Goal: Transaction & Acquisition: Purchase product/service

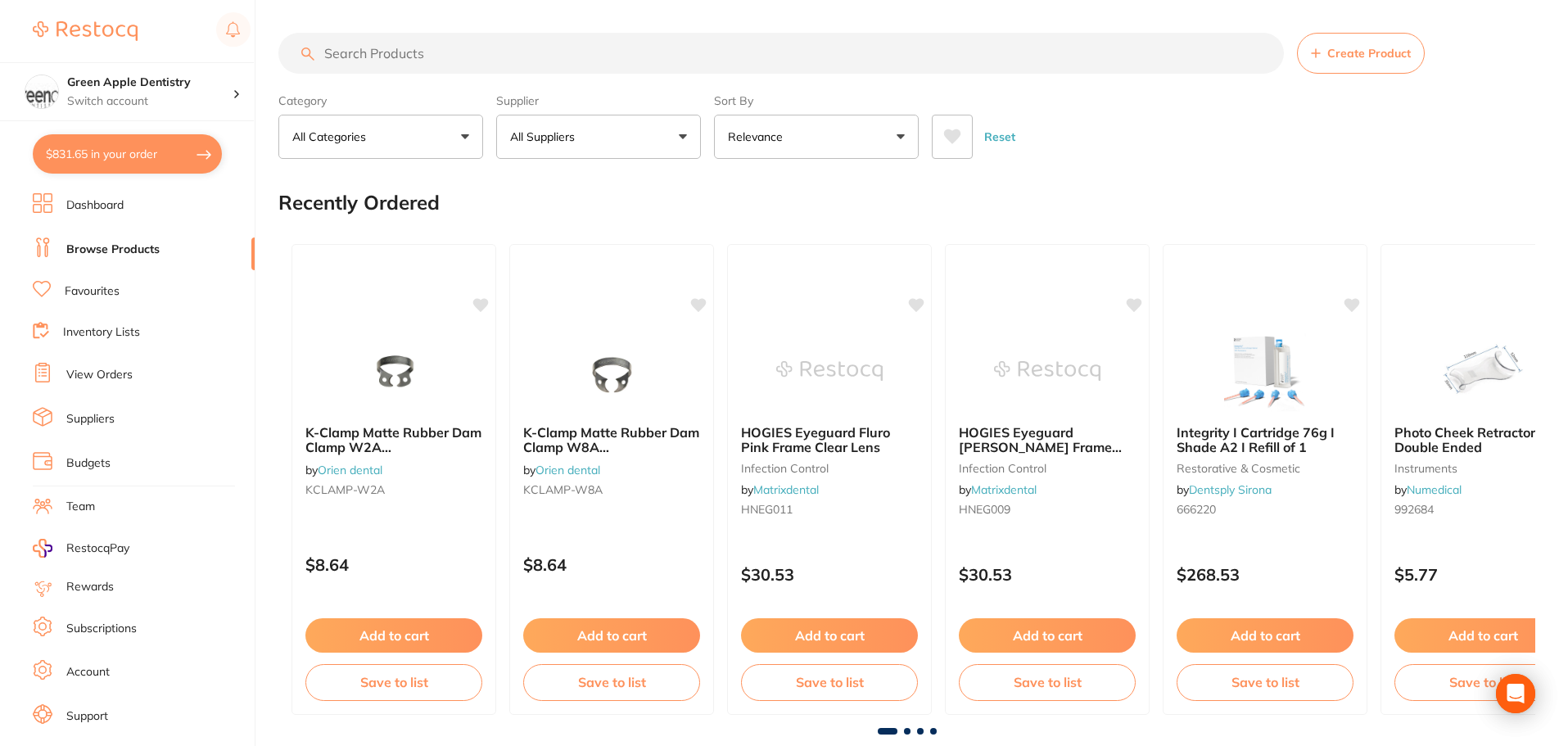
click at [356, 51] on input "search" at bounding box center [781, 53] width 1006 height 41
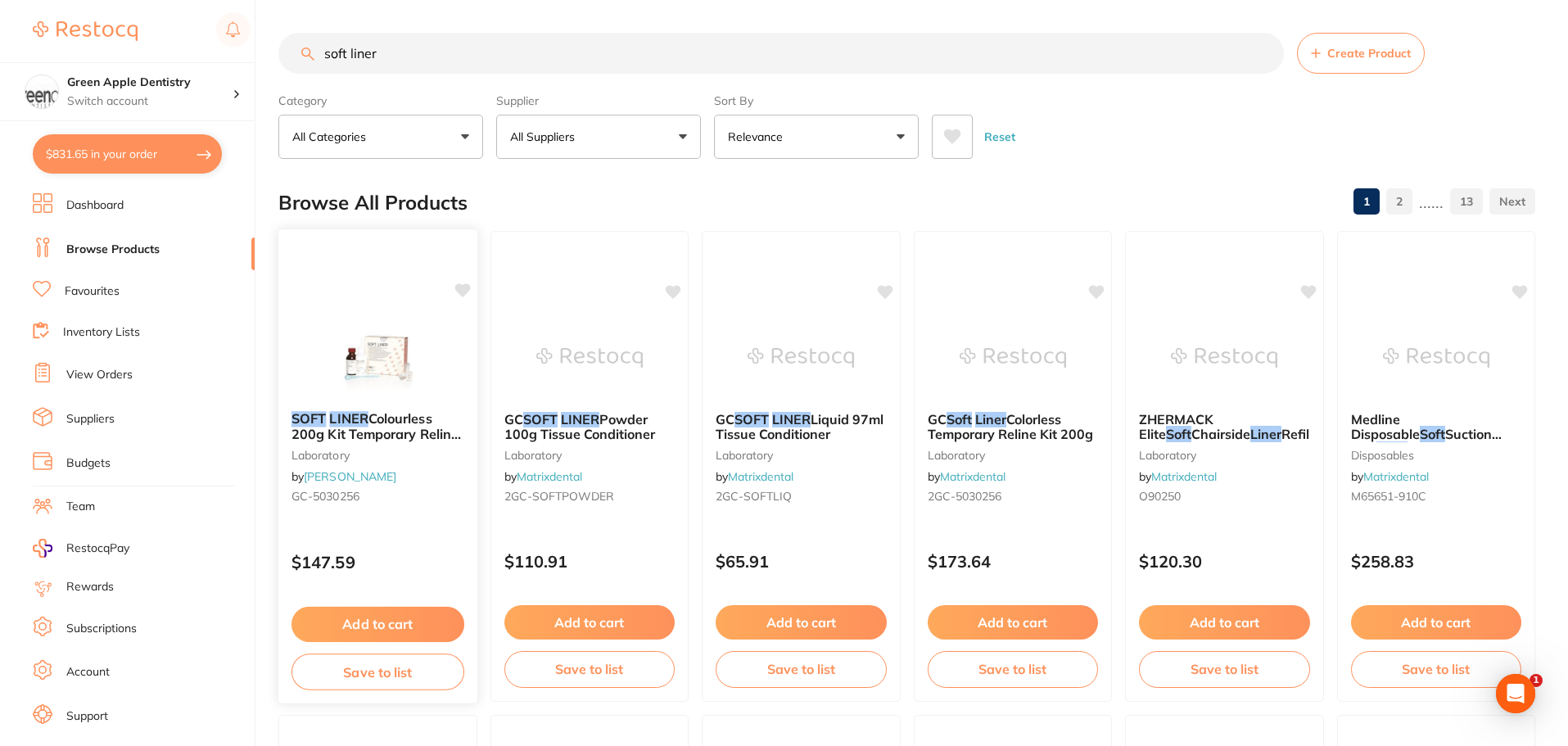
type input "soft liner"
click at [393, 340] on img at bounding box center [378, 356] width 107 height 83
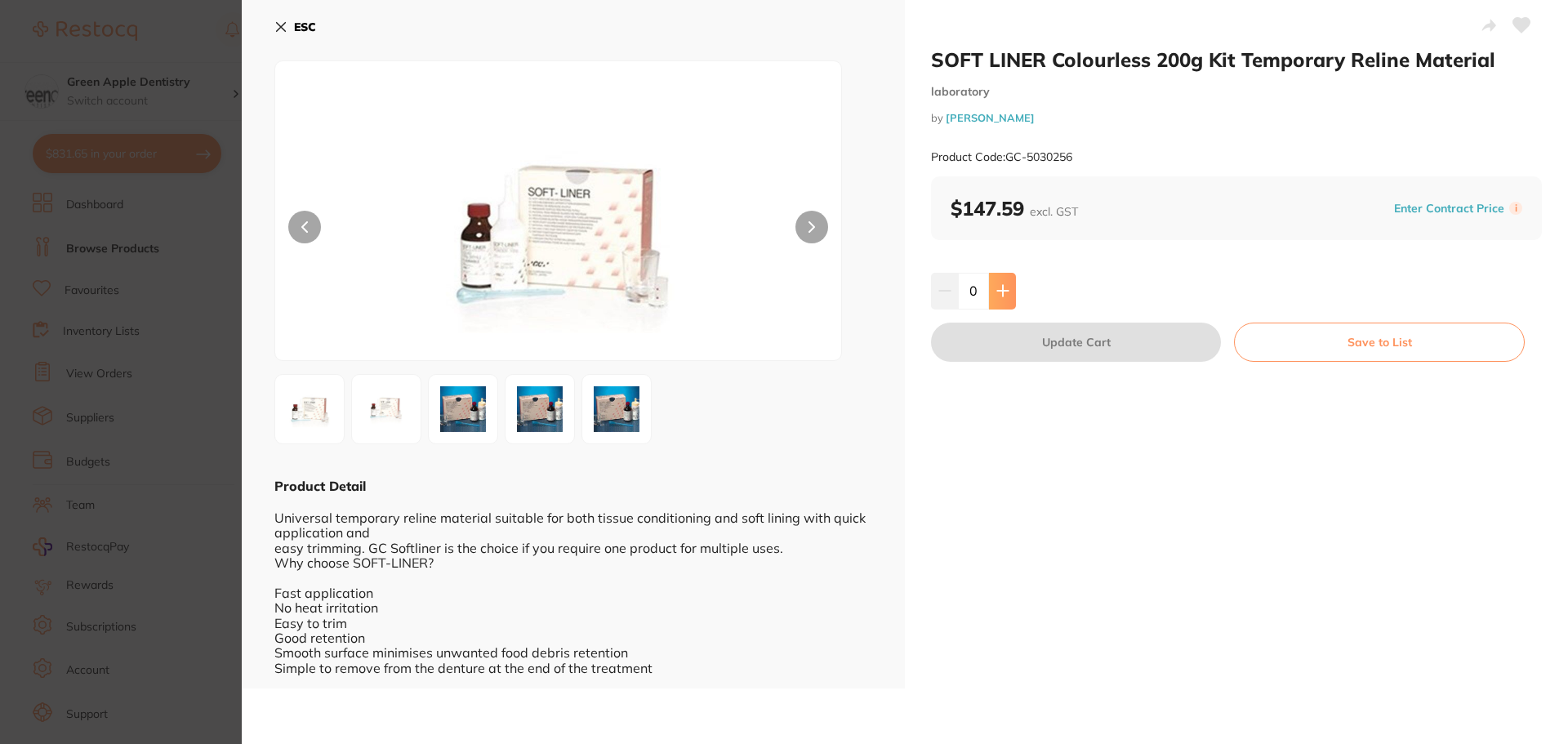
click at [1004, 301] on button at bounding box center [1002, 290] width 27 height 36
type input "1"
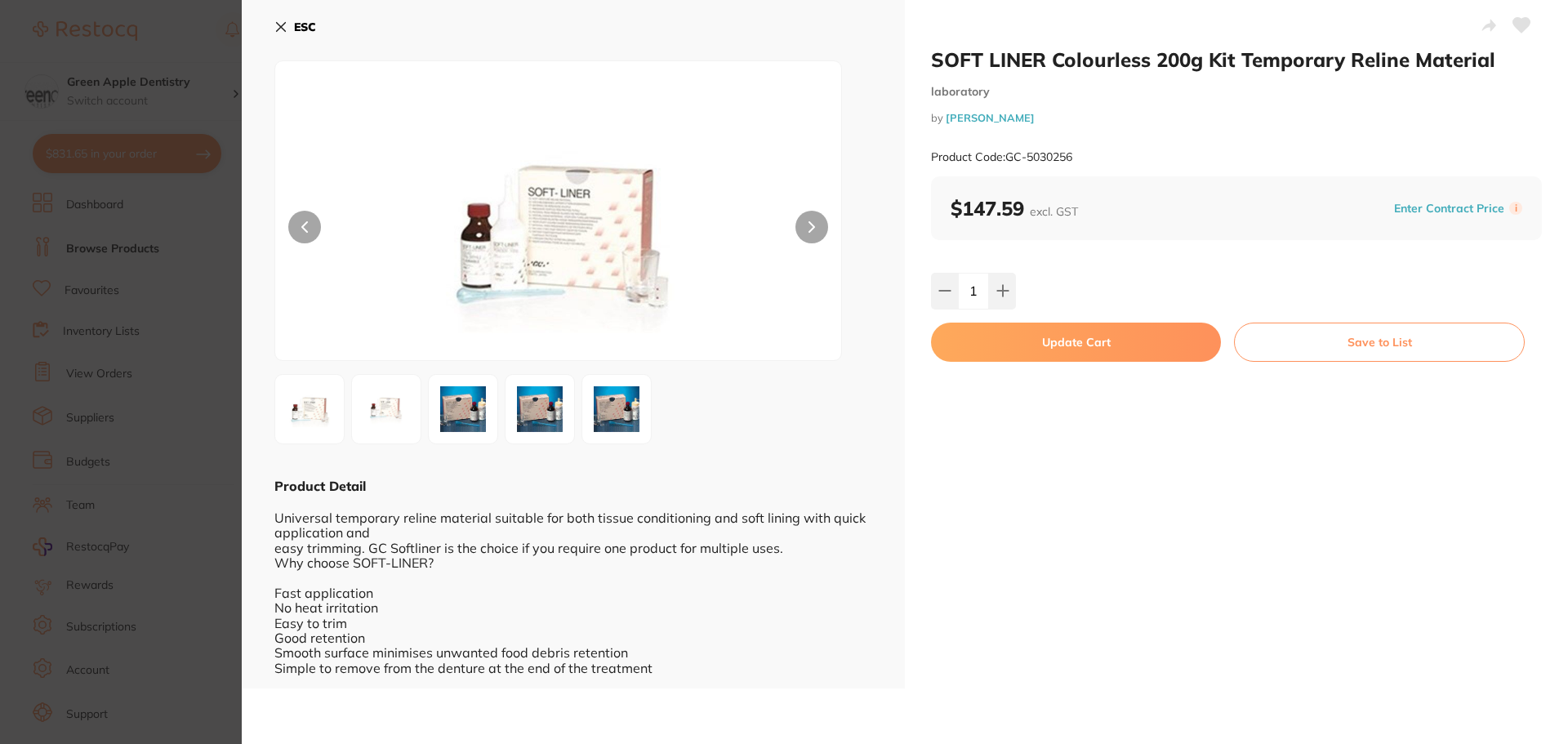
click at [1051, 338] on button "Update Cart" at bounding box center [1075, 342] width 289 height 39
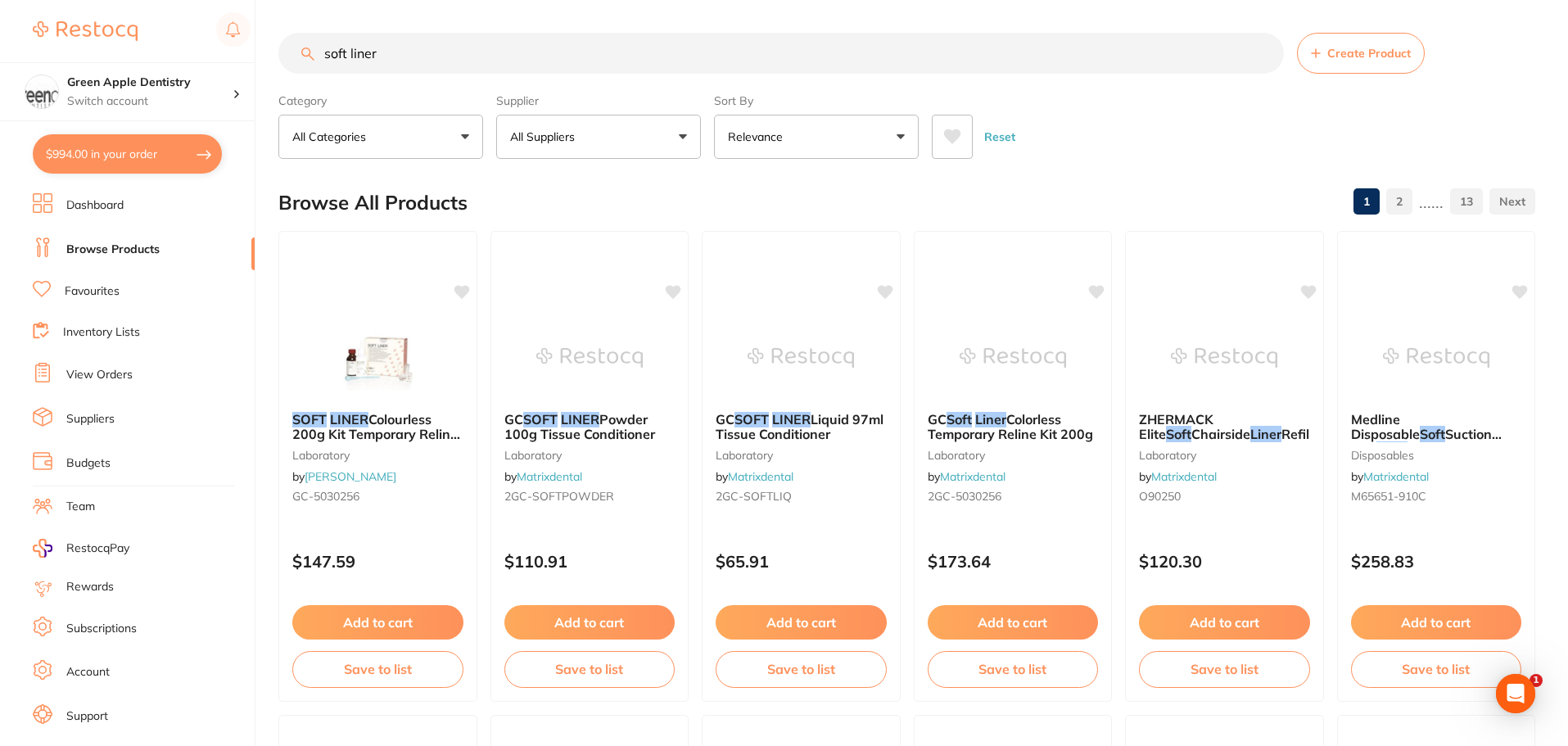
click at [87, 206] on link "Dashboard" at bounding box center [95, 206] width 58 height 17
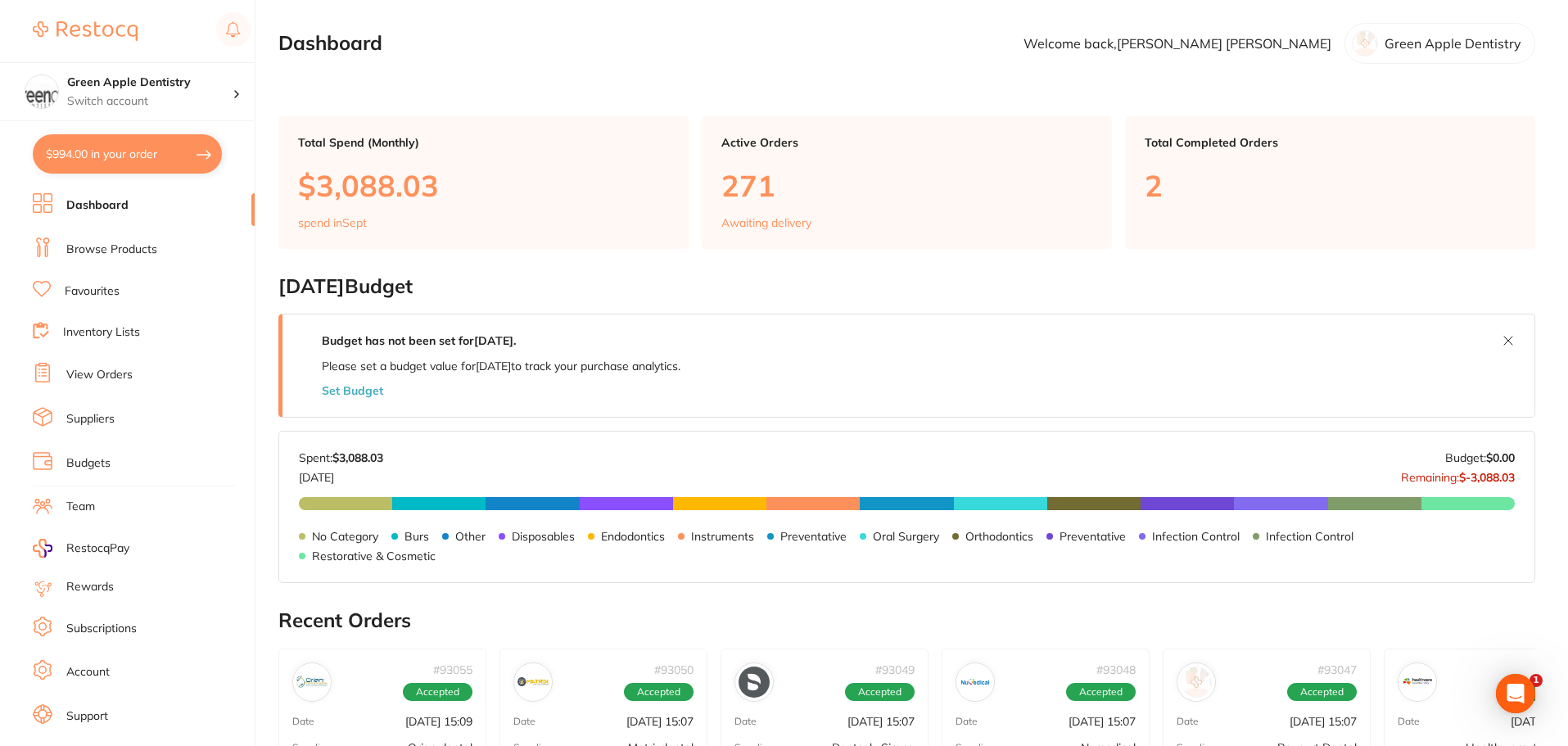
click at [402, 179] on p "$3,088.03" at bounding box center [483, 185] width 371 height 33
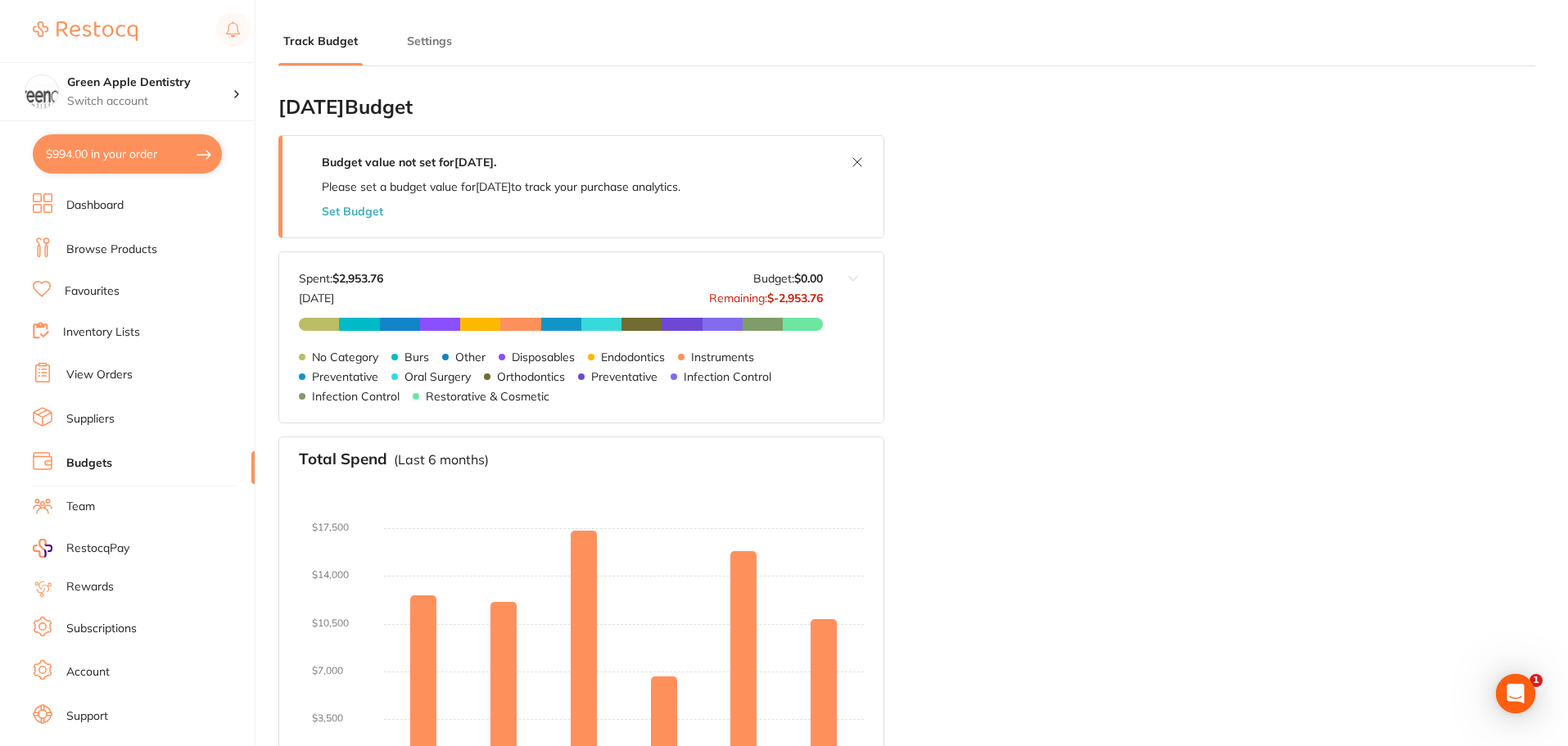
click at [103, 372] on link "View Orders" at bounding box center [99, 375] width 66 height 17
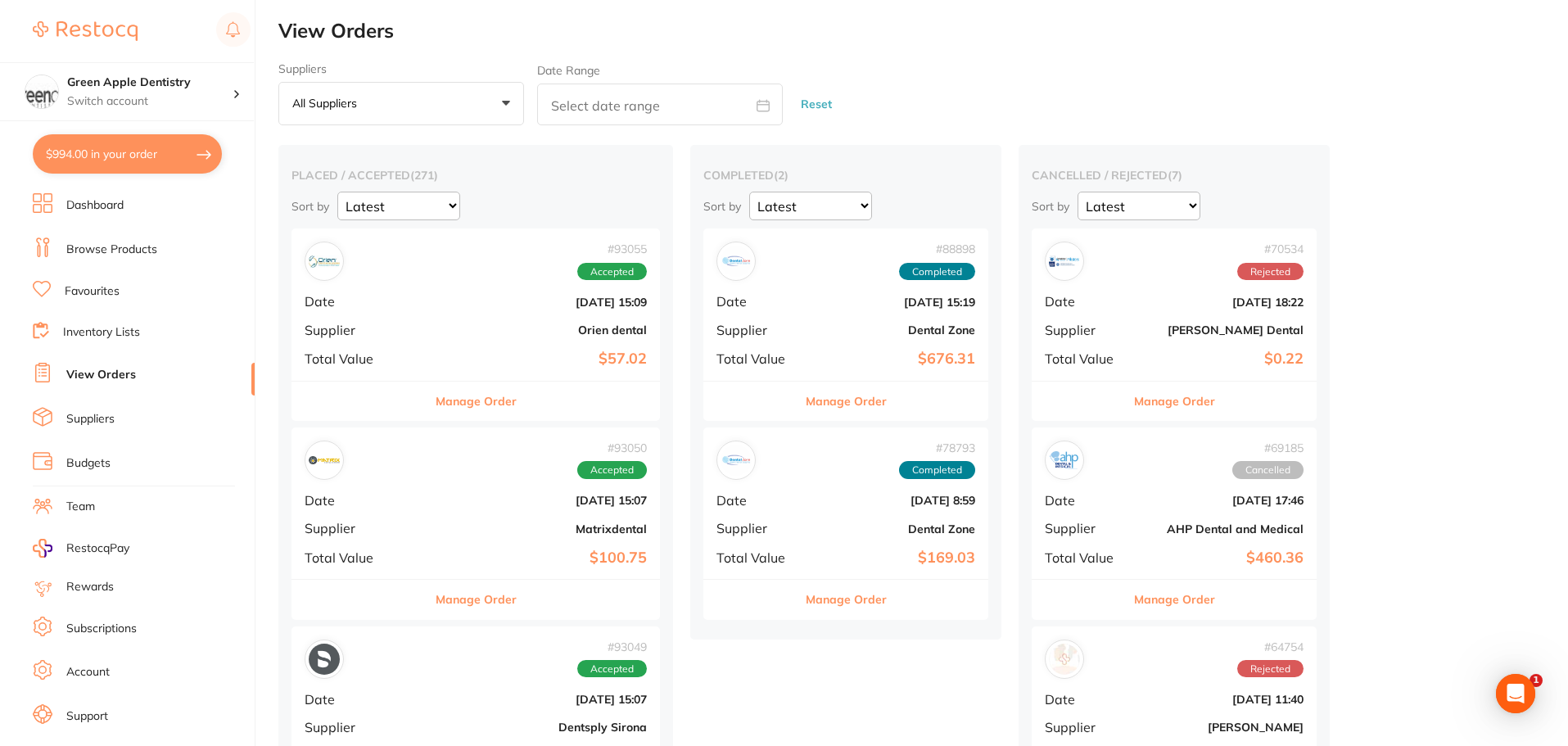
click at [119, 167] on button "$994.00 in your order" at bounding box center [127, 153] width 189 height 39
checkbox input "true"
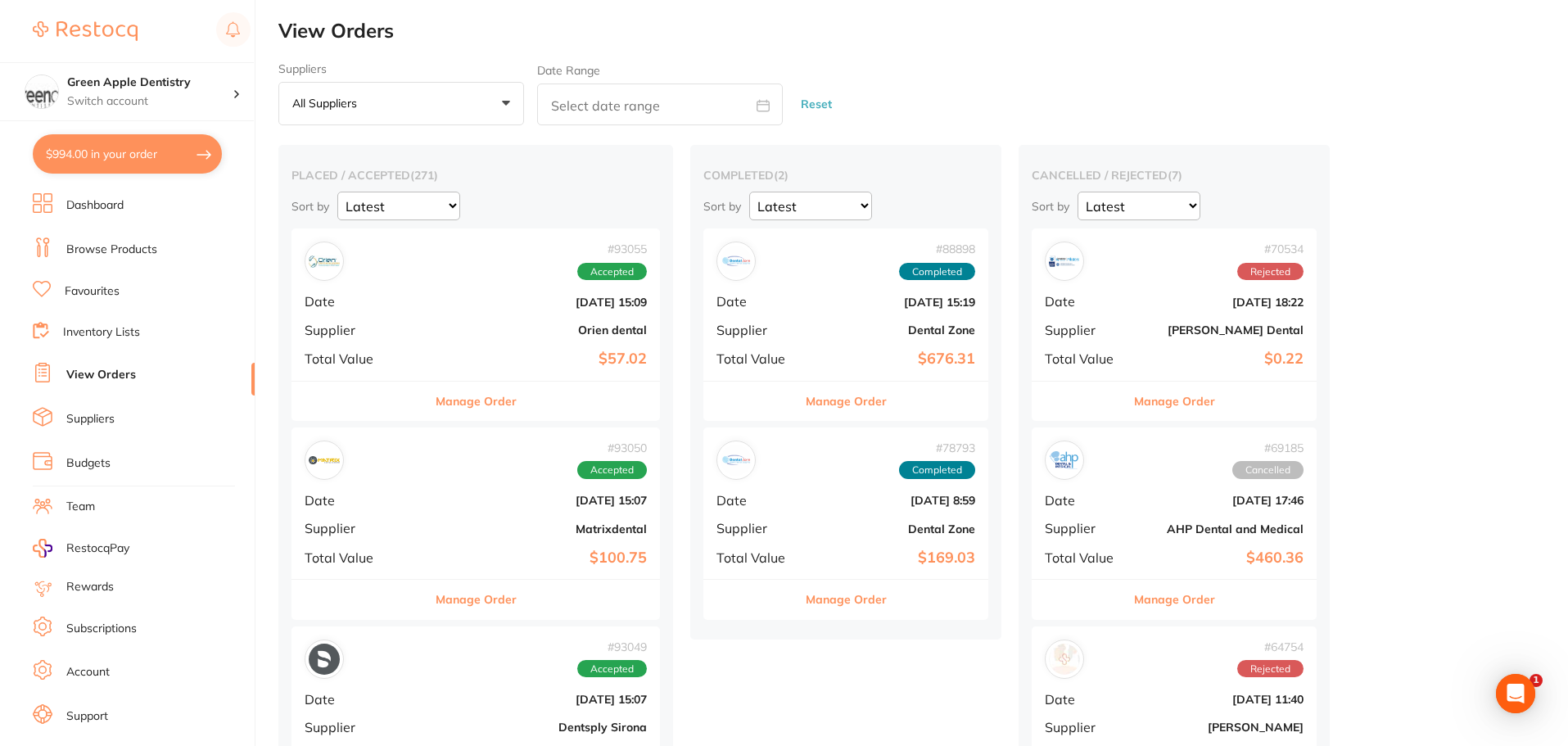
checkbox input "true"
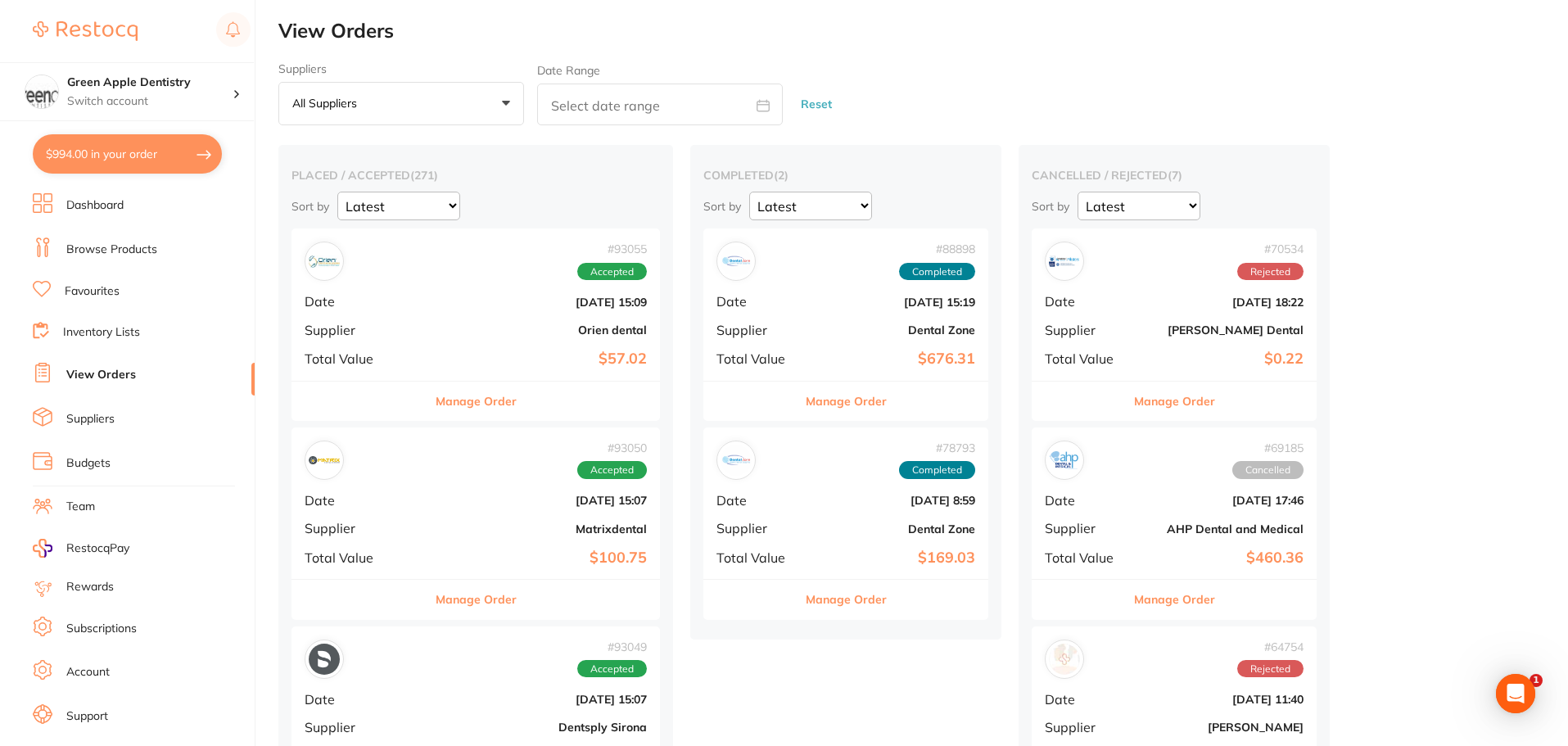
checkbox input "true"
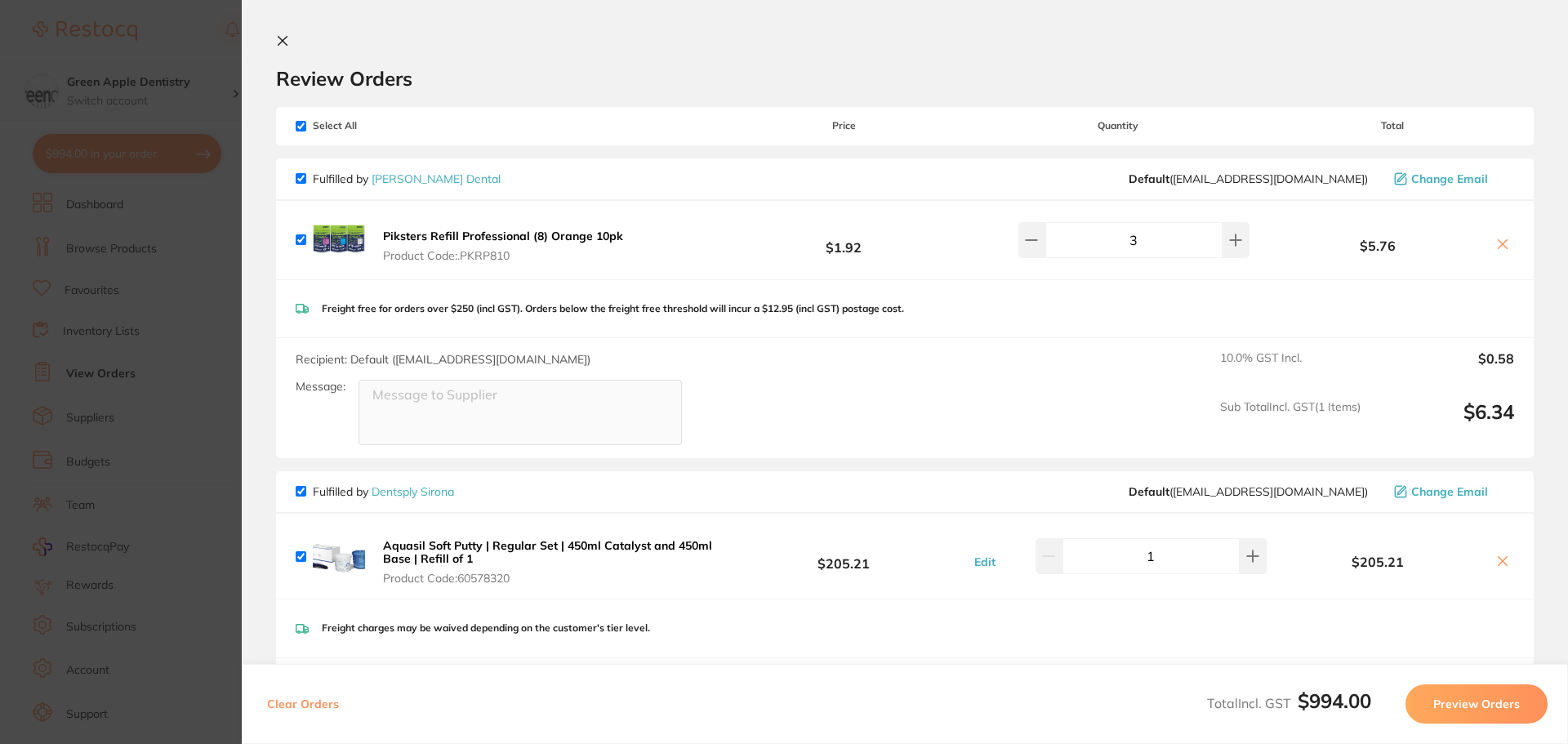
click at [269, 37] on section "Review Orders Your orders are being processed and we will notify you once we ha…" at bounding box center [905, 372] width 1326 height 744
click at [283, 43] on icon at bounding box center [282, 41] width 13 height 13
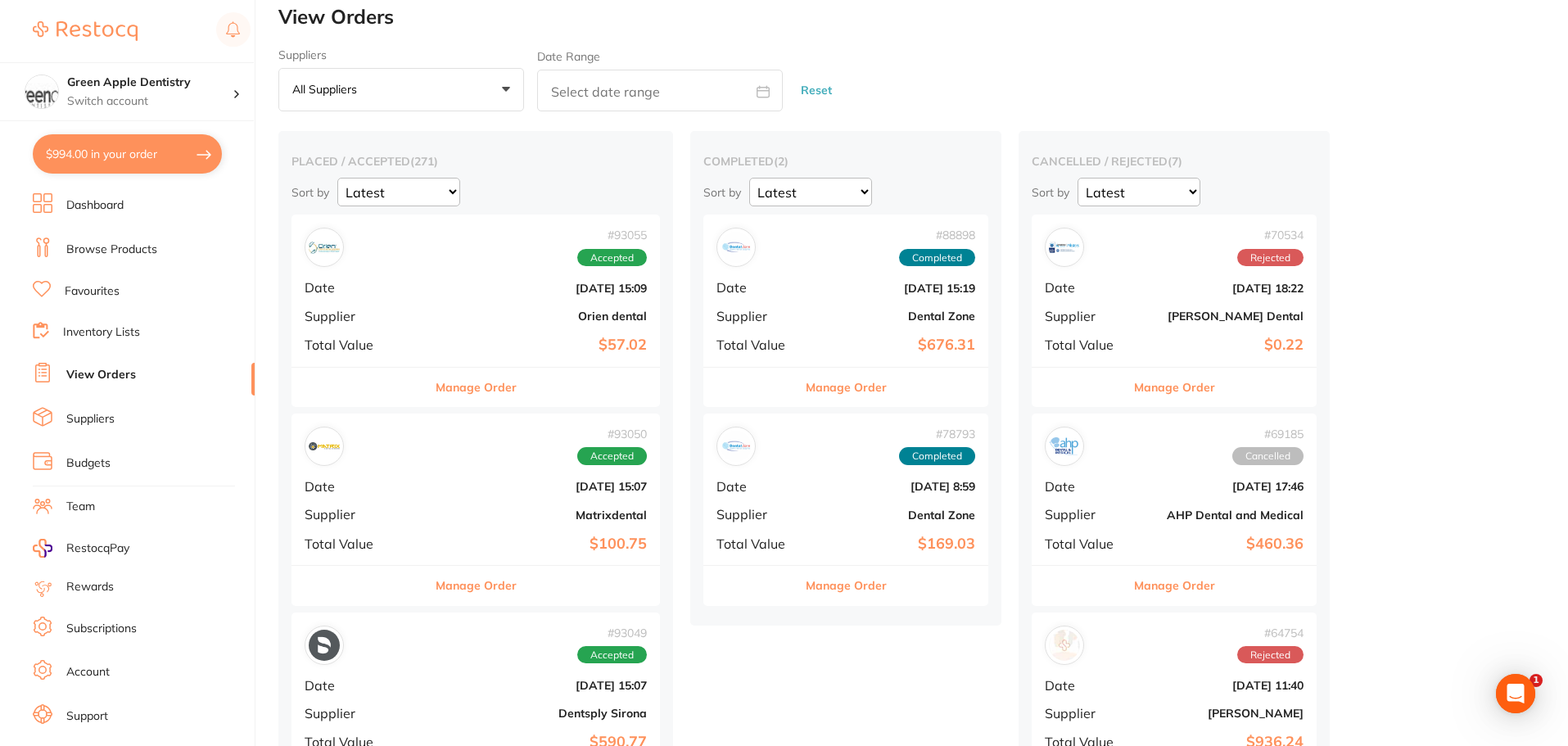
click at [114, 243] on link "Browse Products" at bounding box center [112, 250] width 91 height 17
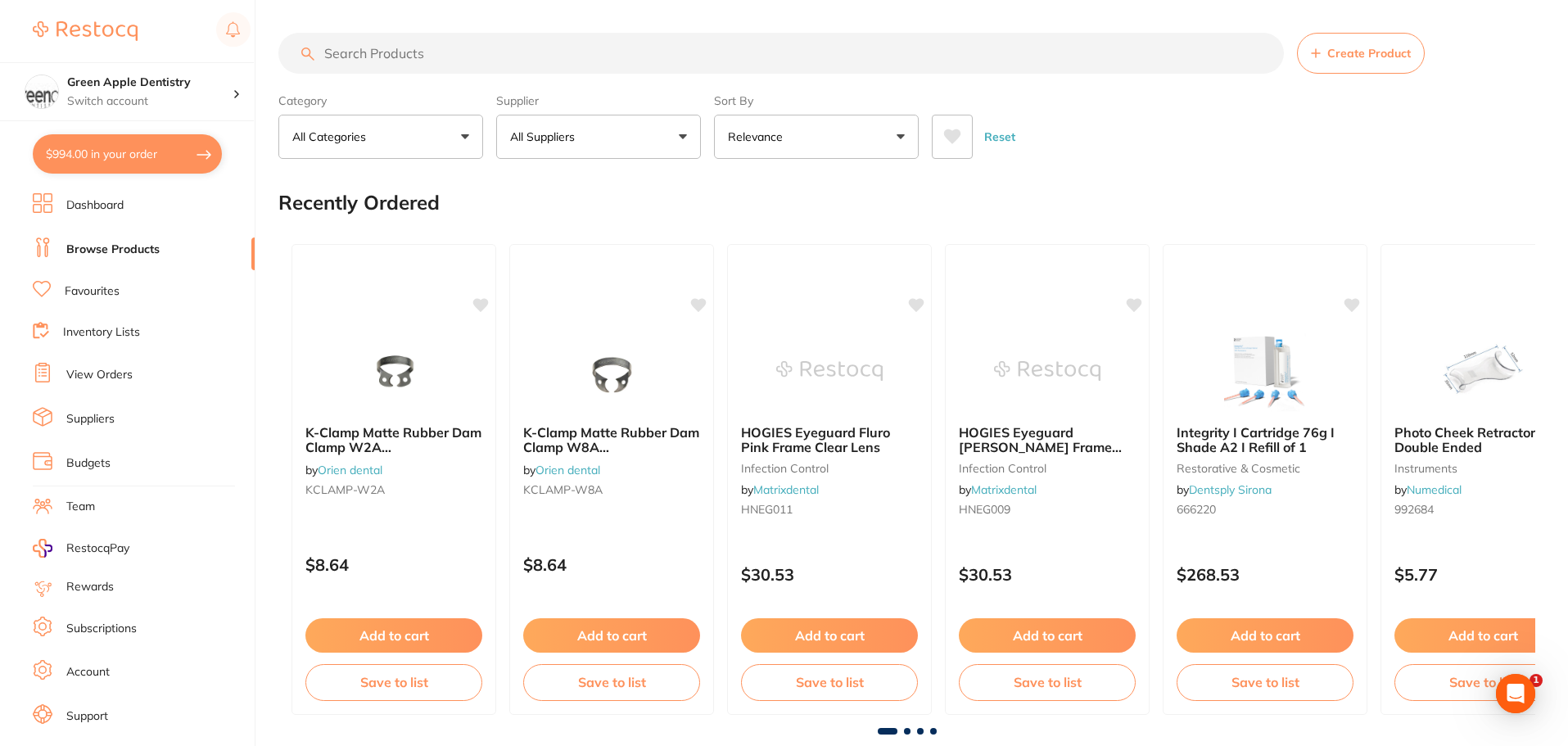
click at [476, 66] on input "search" at bounding box center [781, 53] width 1006 height 41
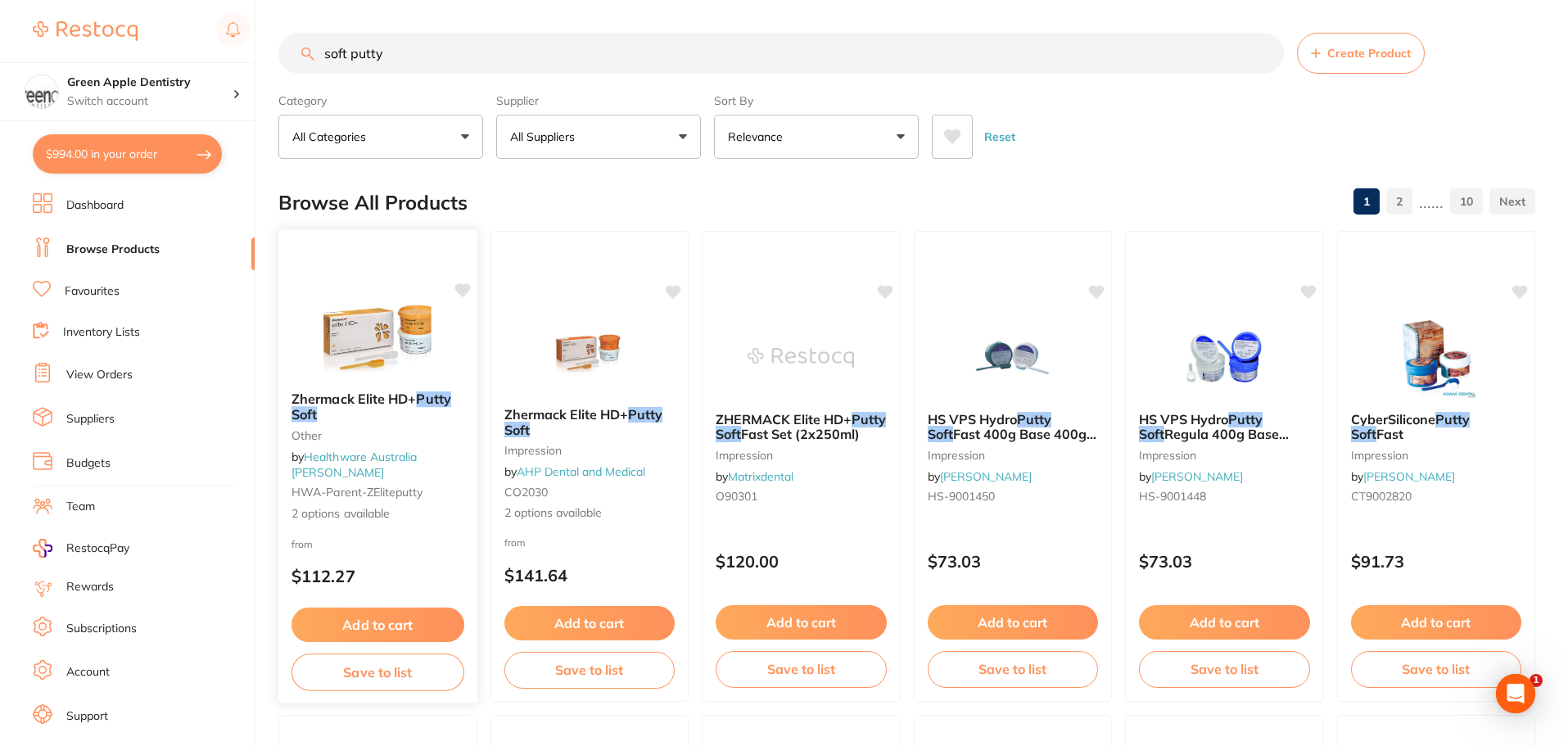
type input "soft putty"
click at [366, 317] on img at bounding box center [378, 337] width 107 height 83
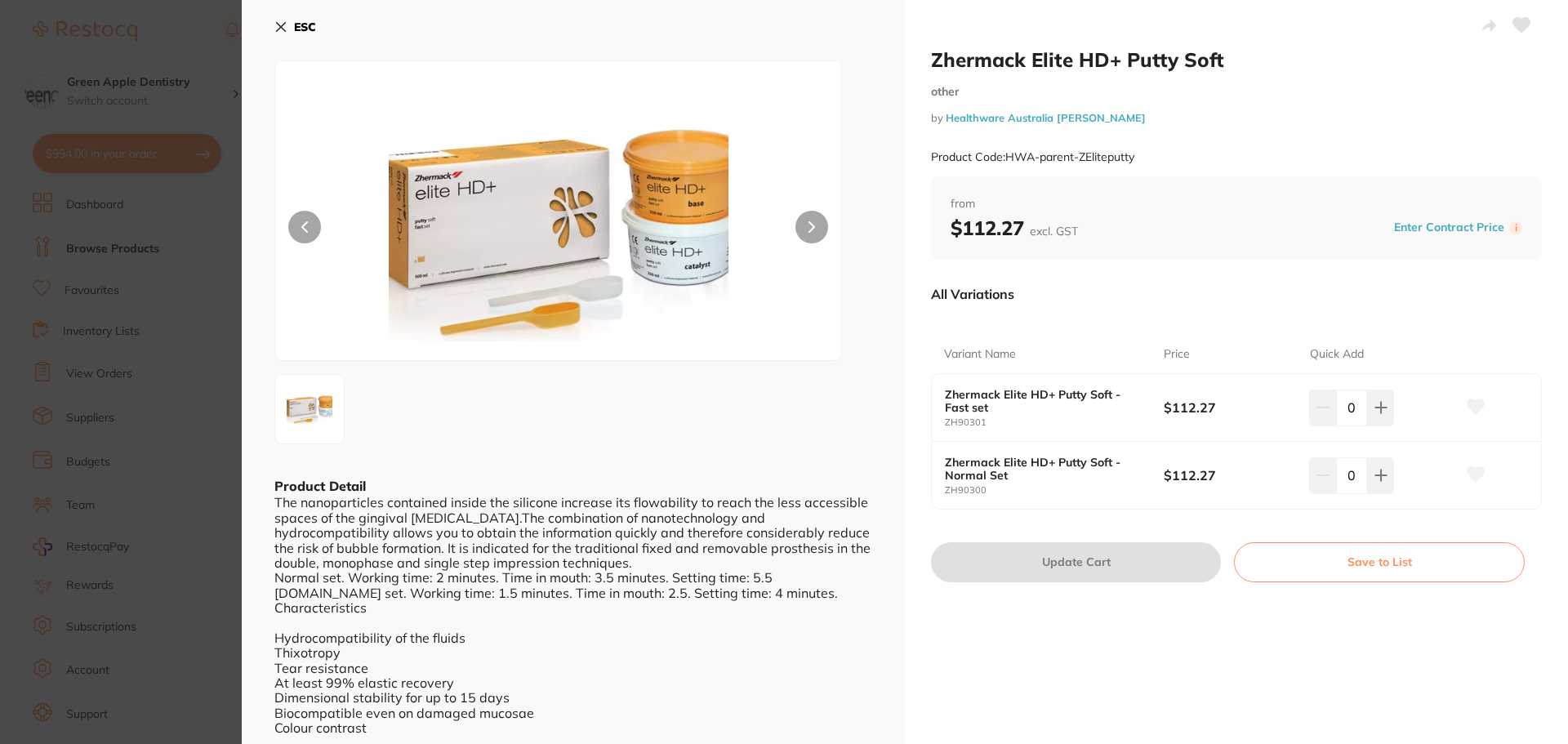
click at [300, 20] on b "ESC" at bounding box center [305, 27] width 22 height 15
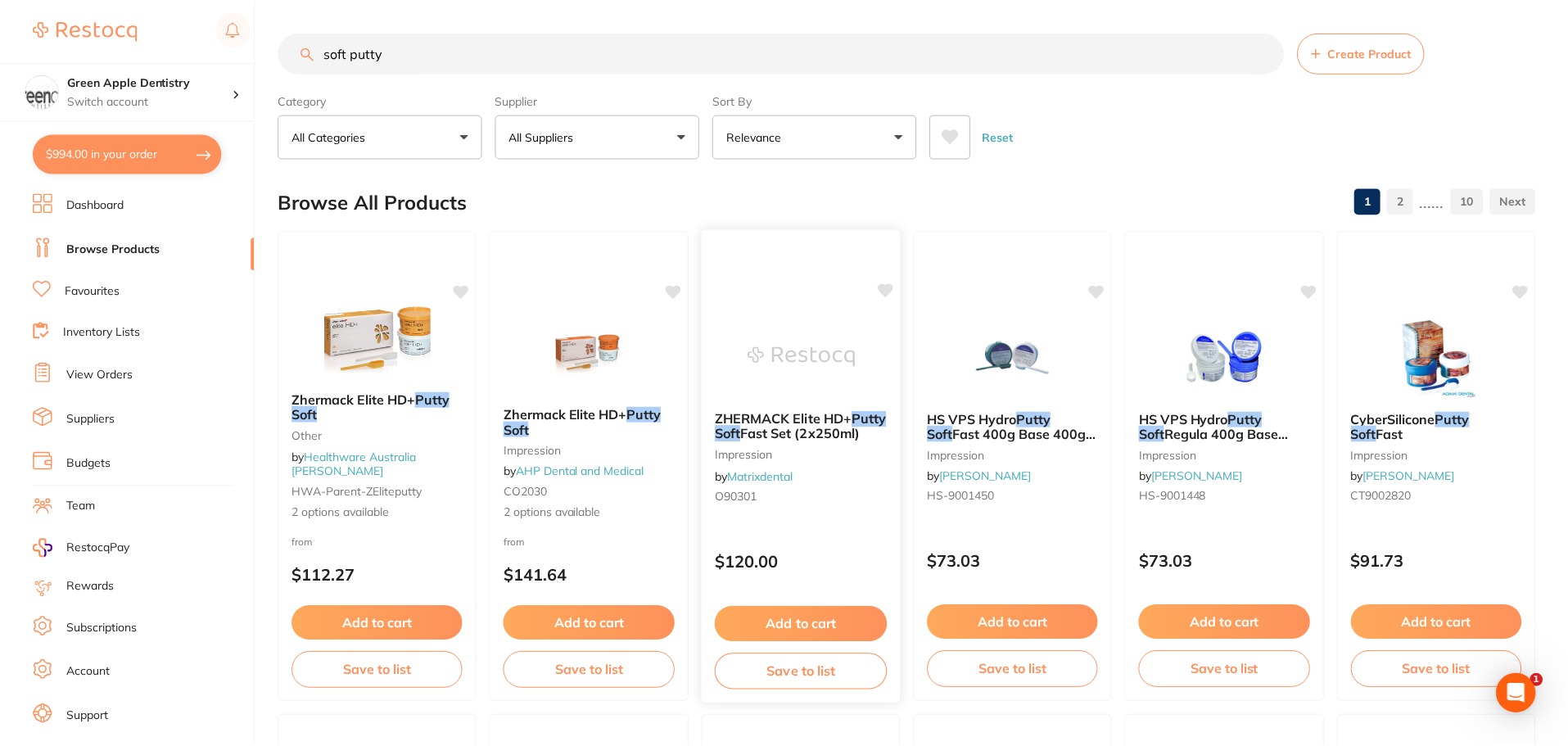
scroll to position [14, 0]
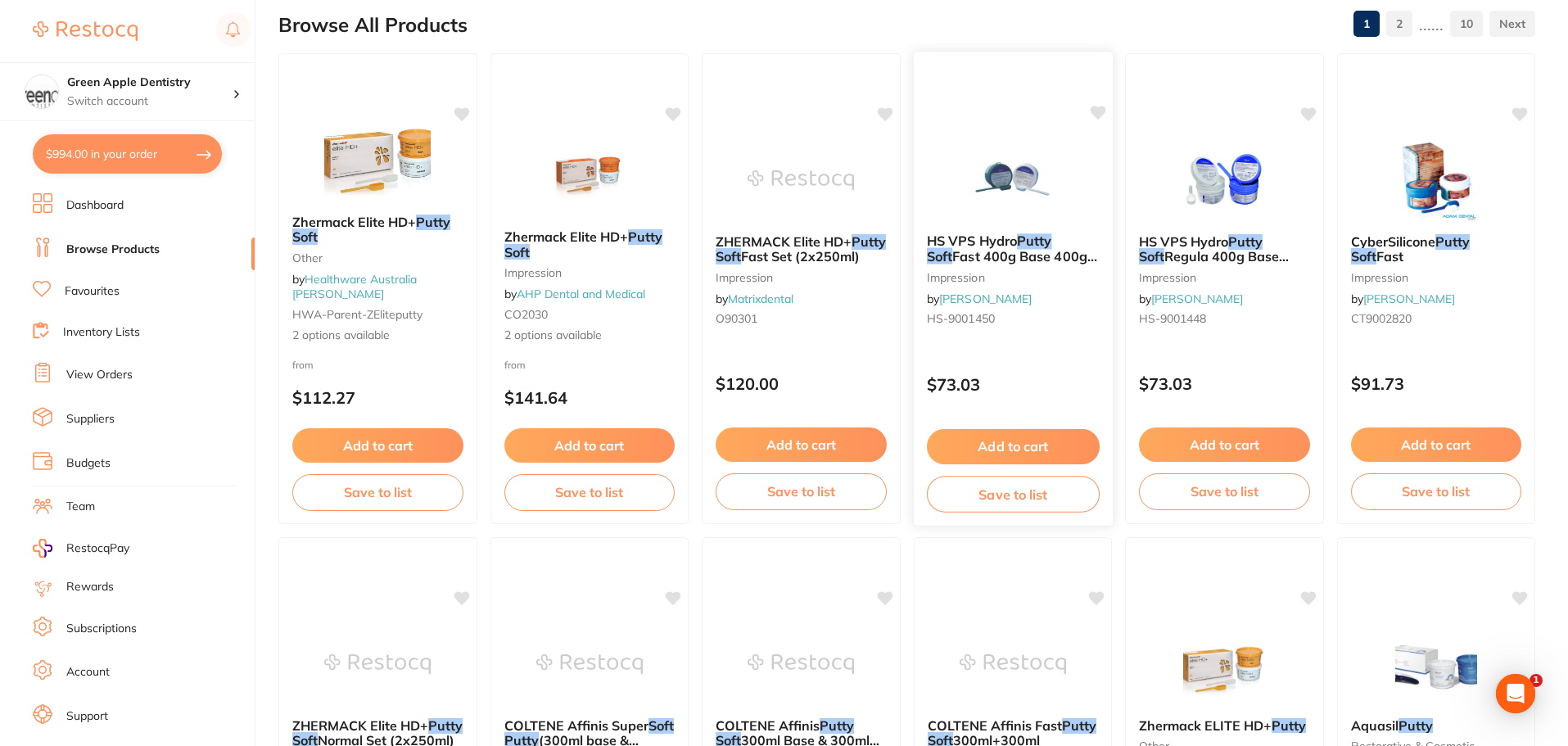
click at [1057, 178] on img at bounding box center [1012, 179] width 107 height 83
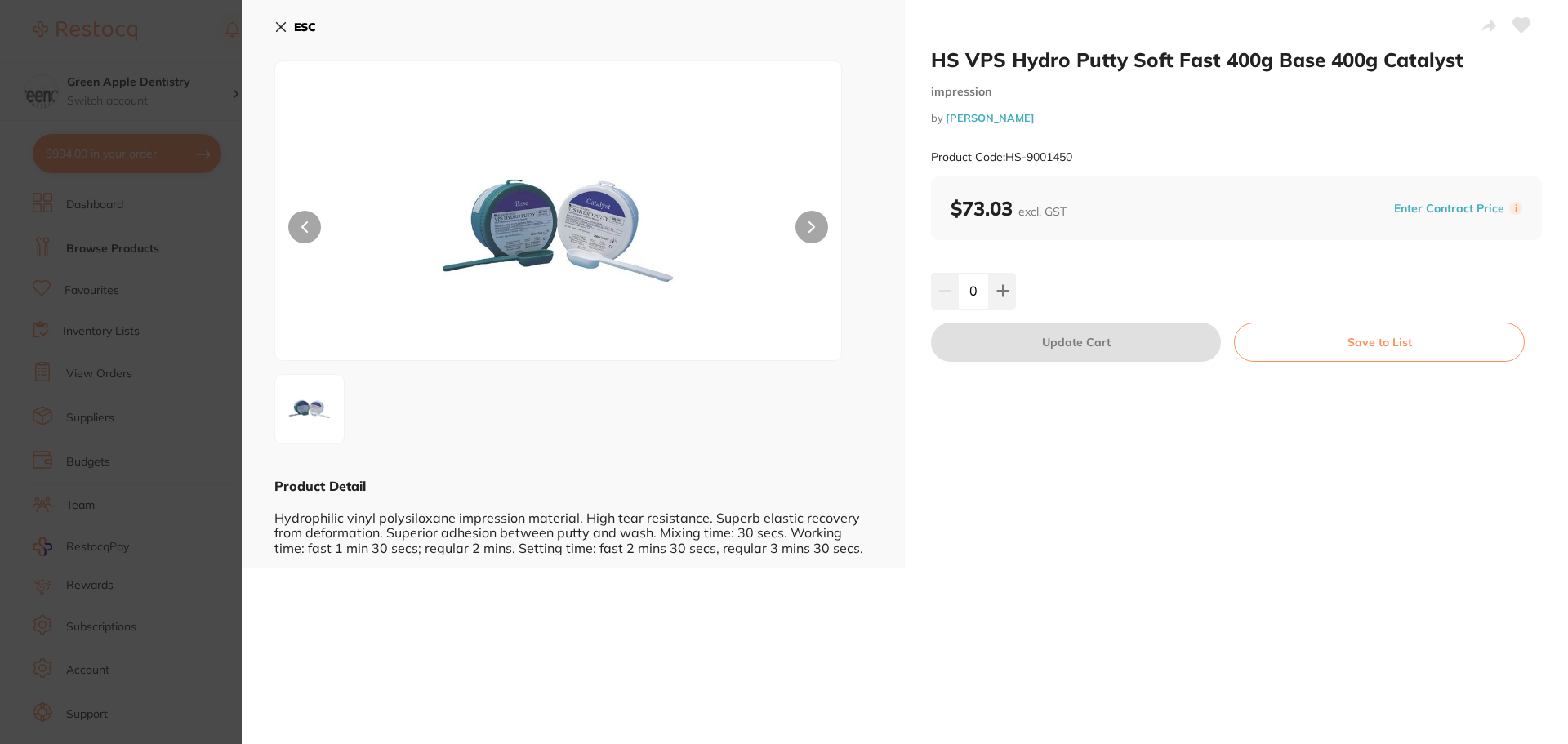
click at [289, 22] on button "ESC" at bounding box center [295, 27] width 42 height 28
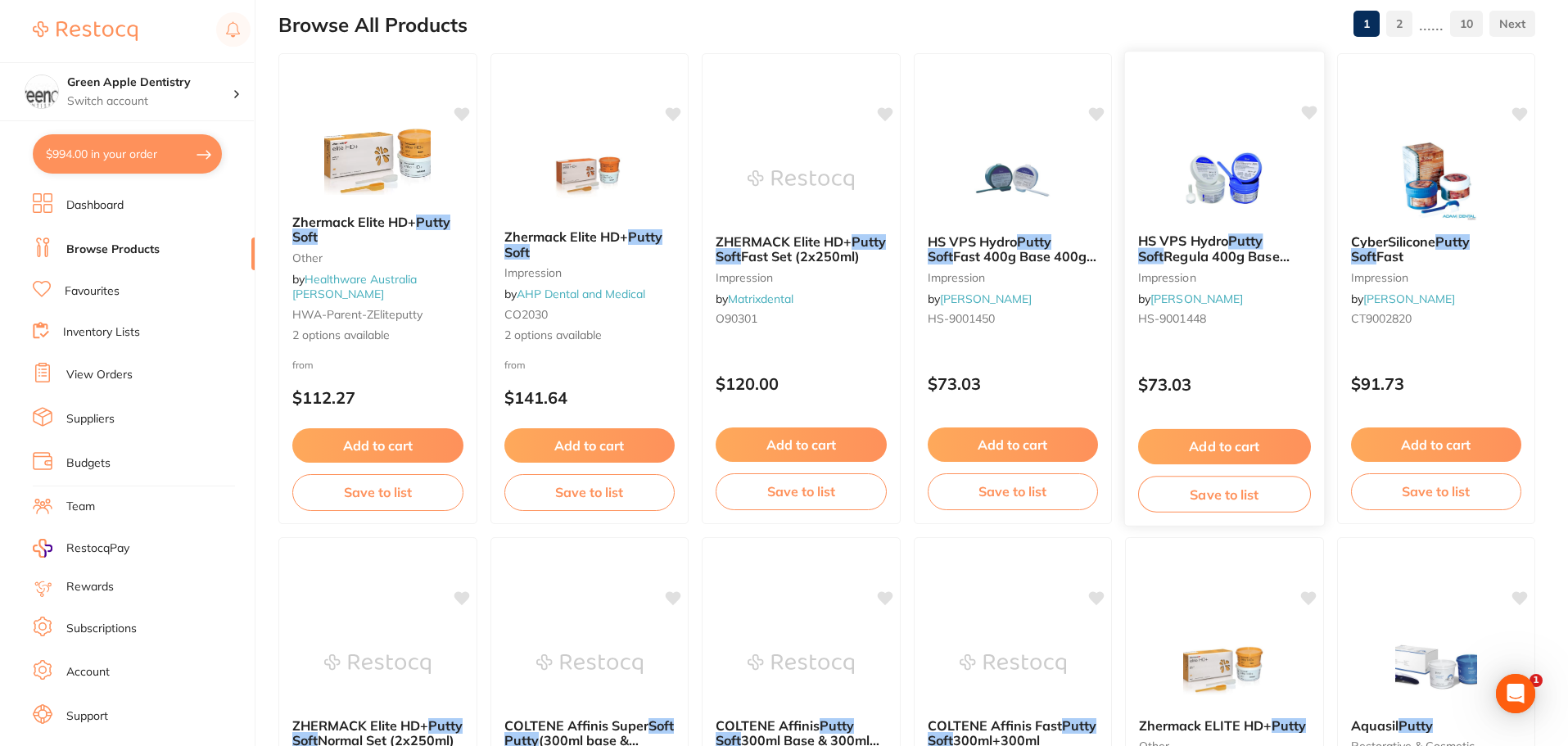
click at [1195, 180] on img at bounding box center [1225, 179] width 107 height 83
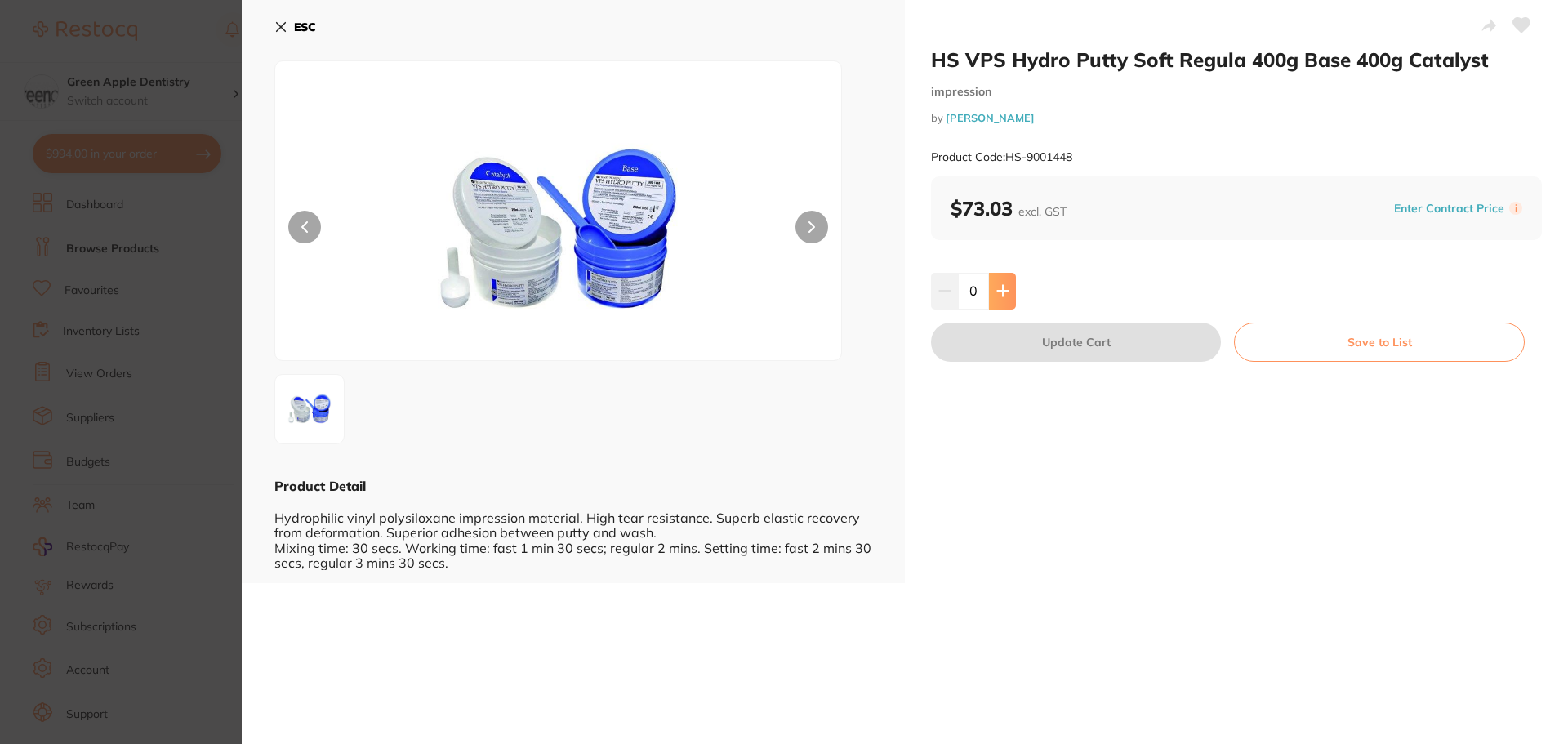
click at [1007, 285] on button at bounding box center [1002, 290] width 27 height 36
type input "1"
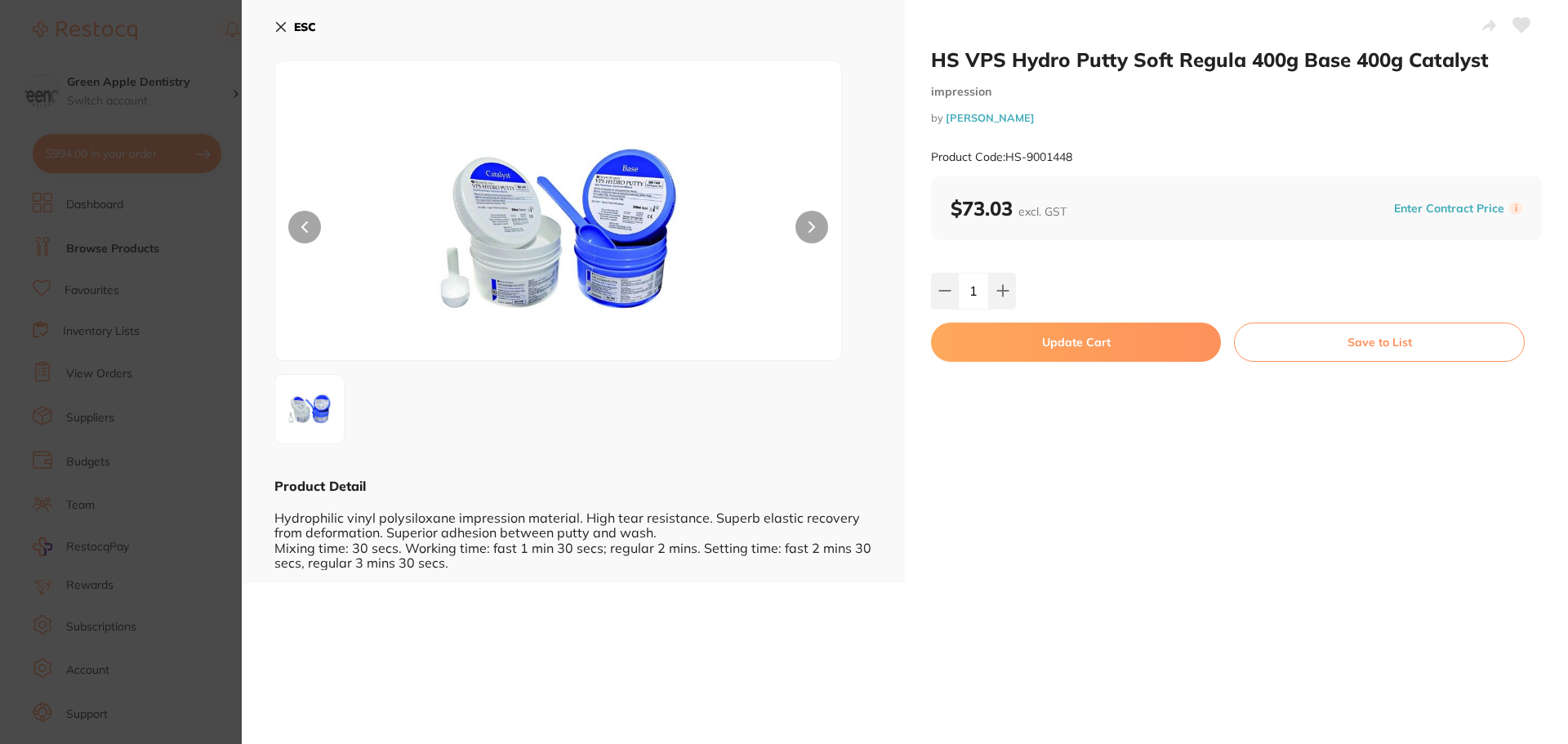
click at [1099, 332] on button "Update Cart" at bounding box center [1075, 342] width 289 height 39
checkbox input "false"
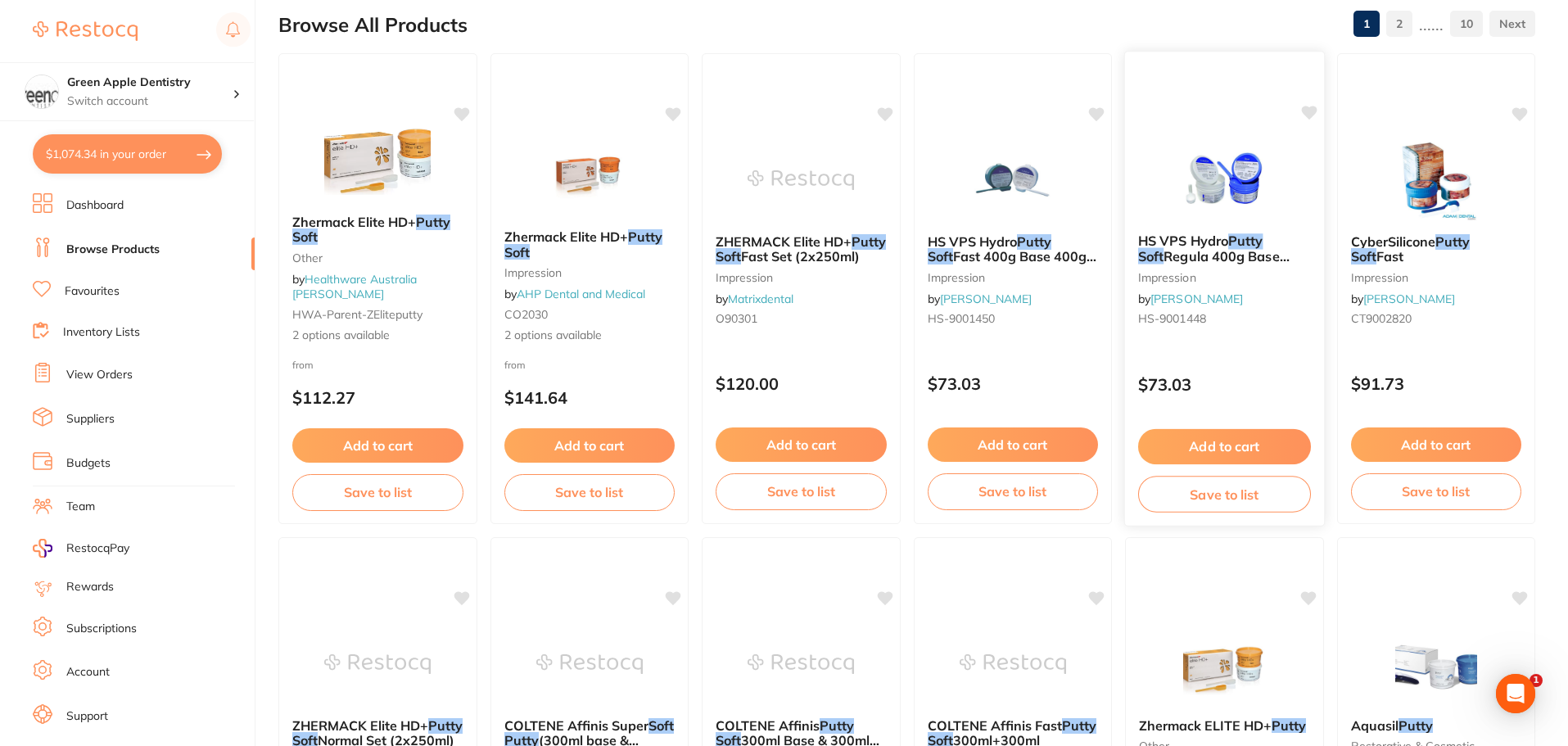
click at [1178, 179] on img at bounding box center [1225, 179] width 107 height 83
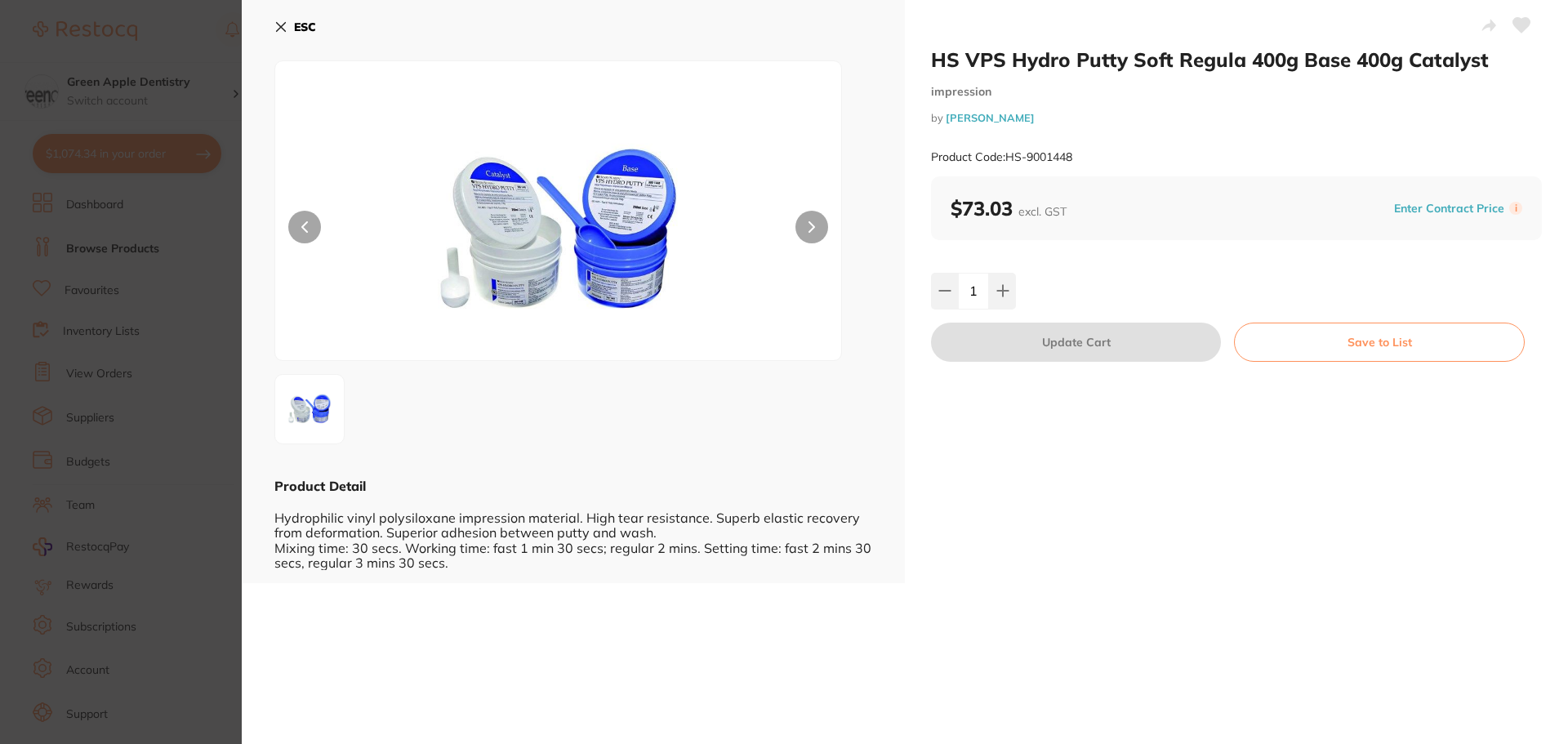
click at [316, 24] on b "ESC" at bounding box center [305, 27] width 22 height 15
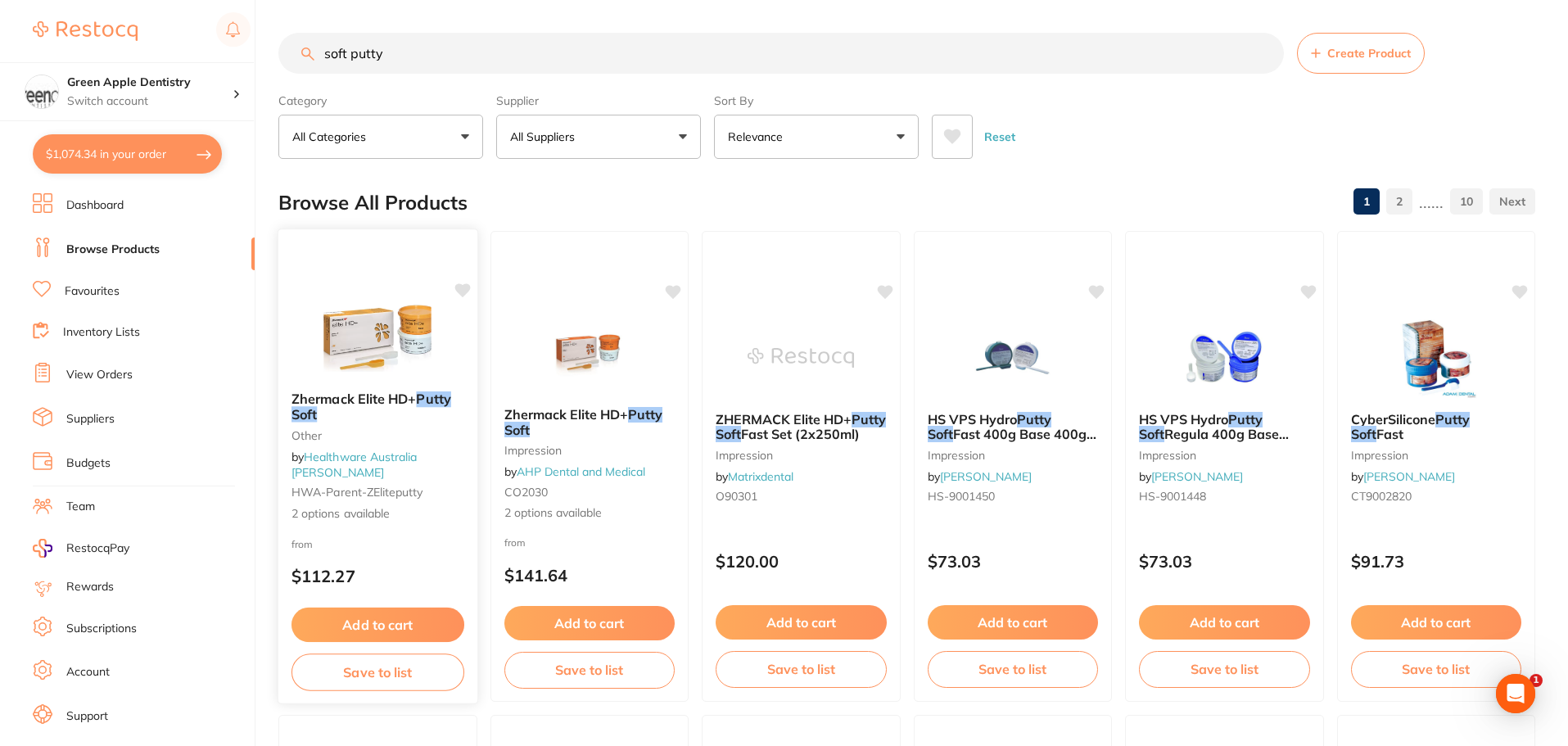
click at [362, 349] on img at bounding box center [378, 337] width 107 height 83
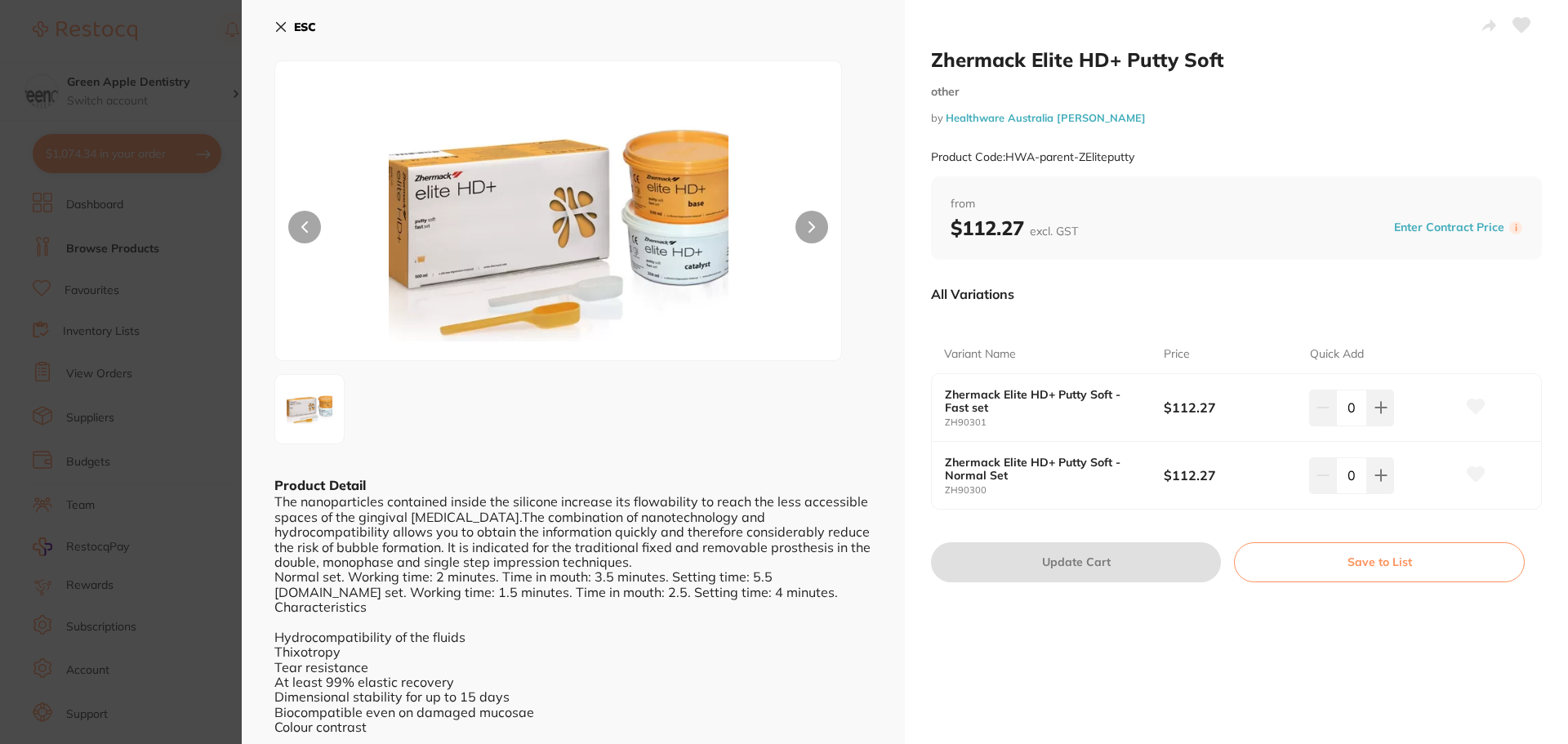
click at [283, 27] on icon at bounding box center [281, 27] width 13 height 13
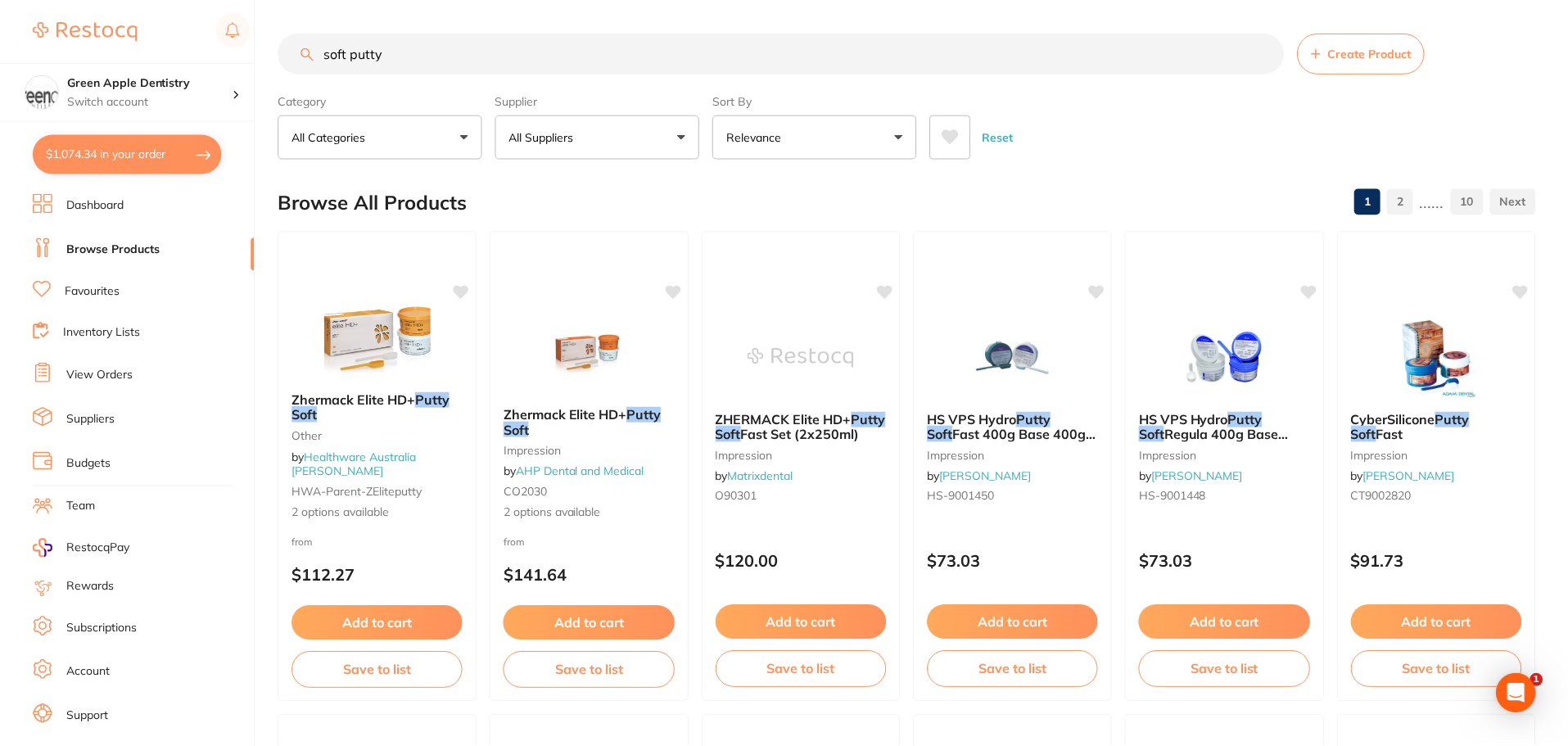
scroll to position [1, 0]
click at [1202, 324] on img at bounding box center [1225, 355] width 107 height 83
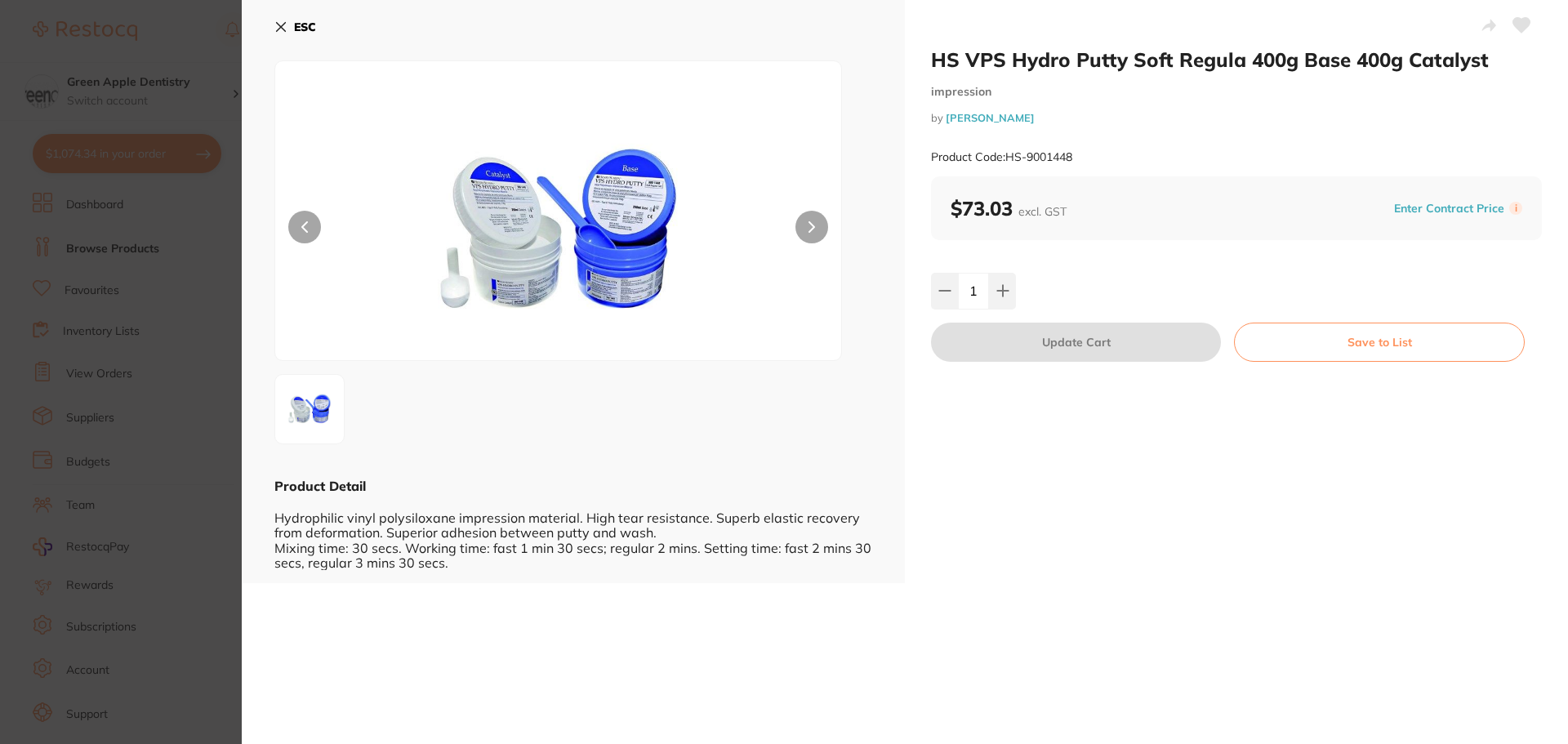
click at [290, 26] on button "ESC" at bounding box center [295, 27] width 42 height 28
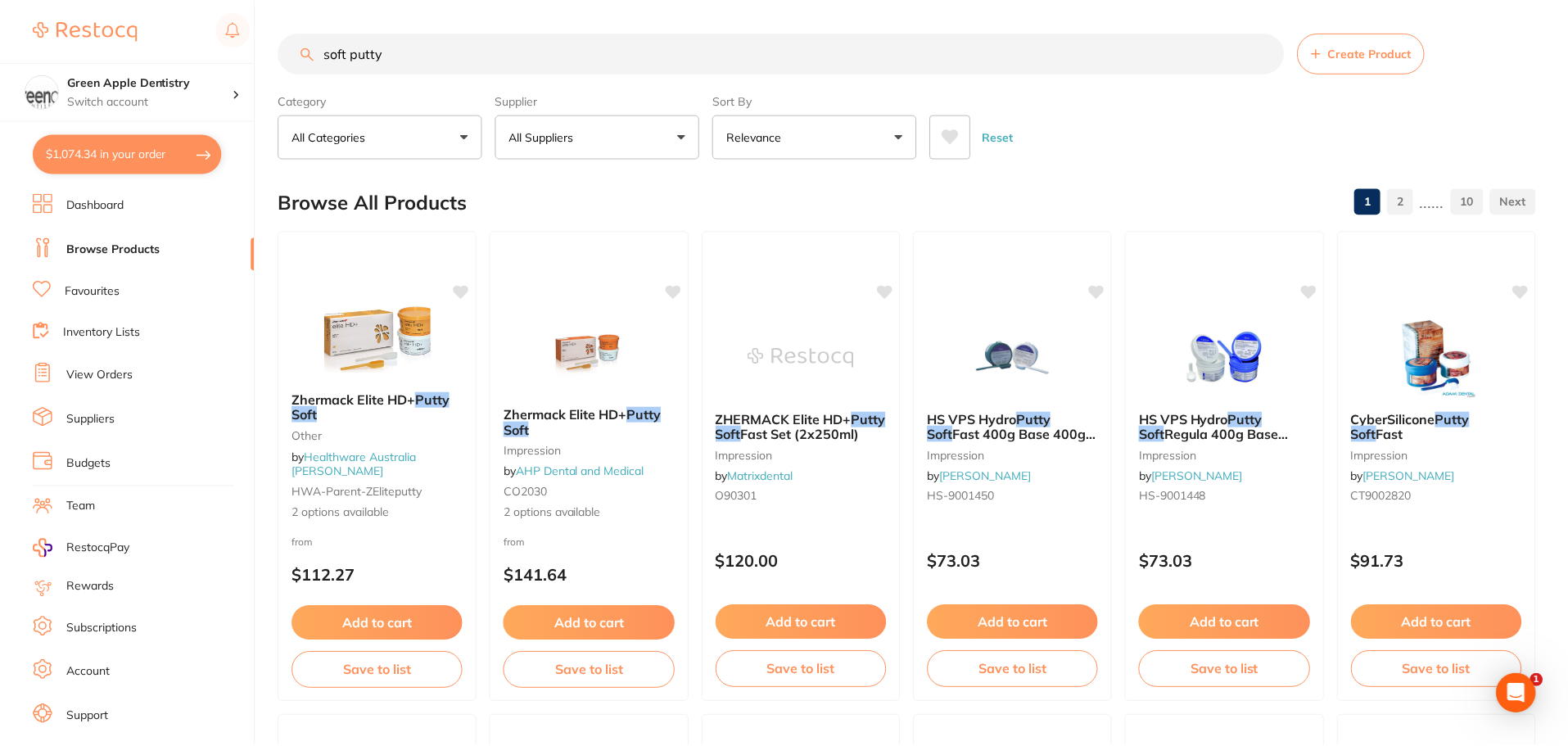
scroll to position [1, 0]
click at [403, 626] on button "Add to cart" at bounding box center [378, 624] width 173 height 35
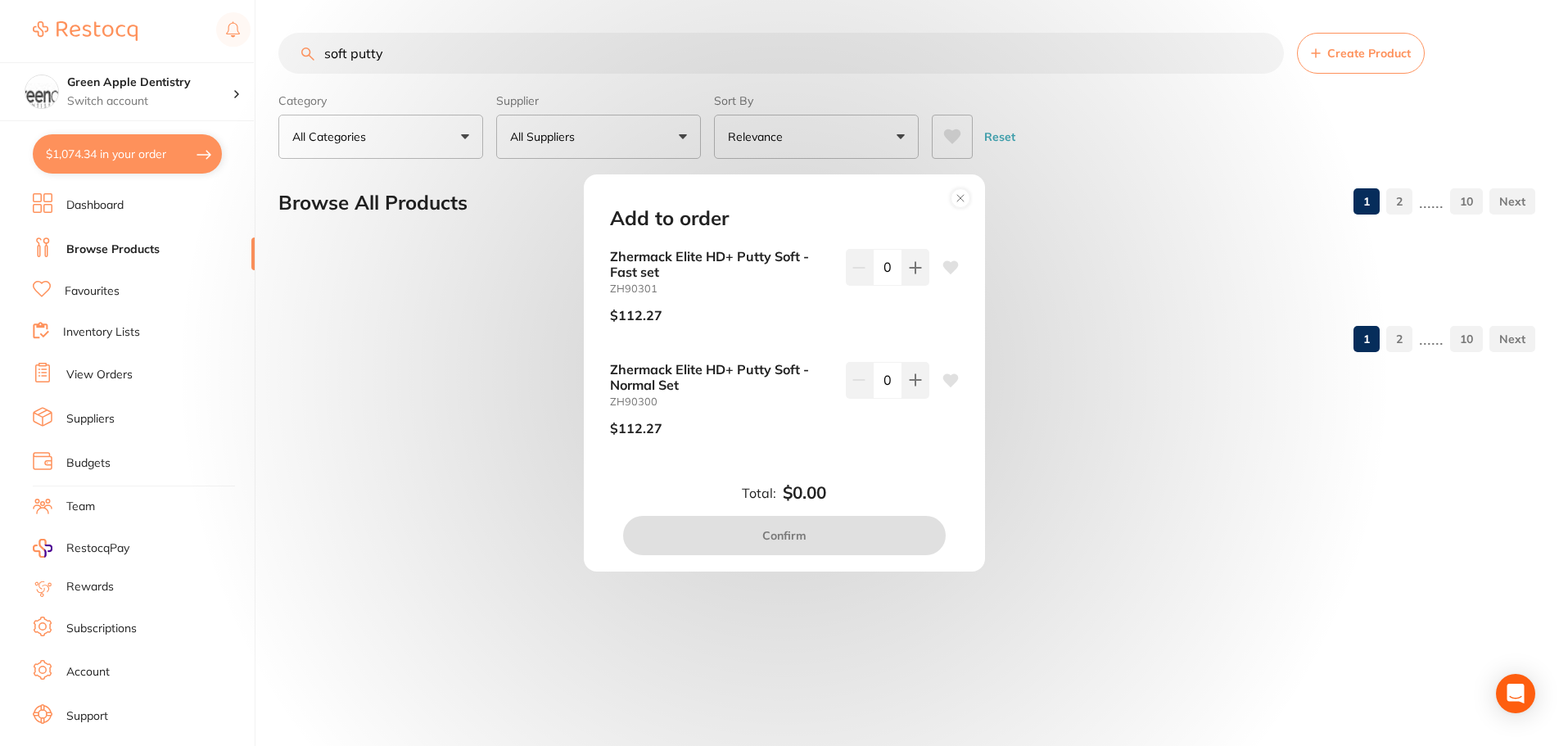
scroll to position [0, 0]
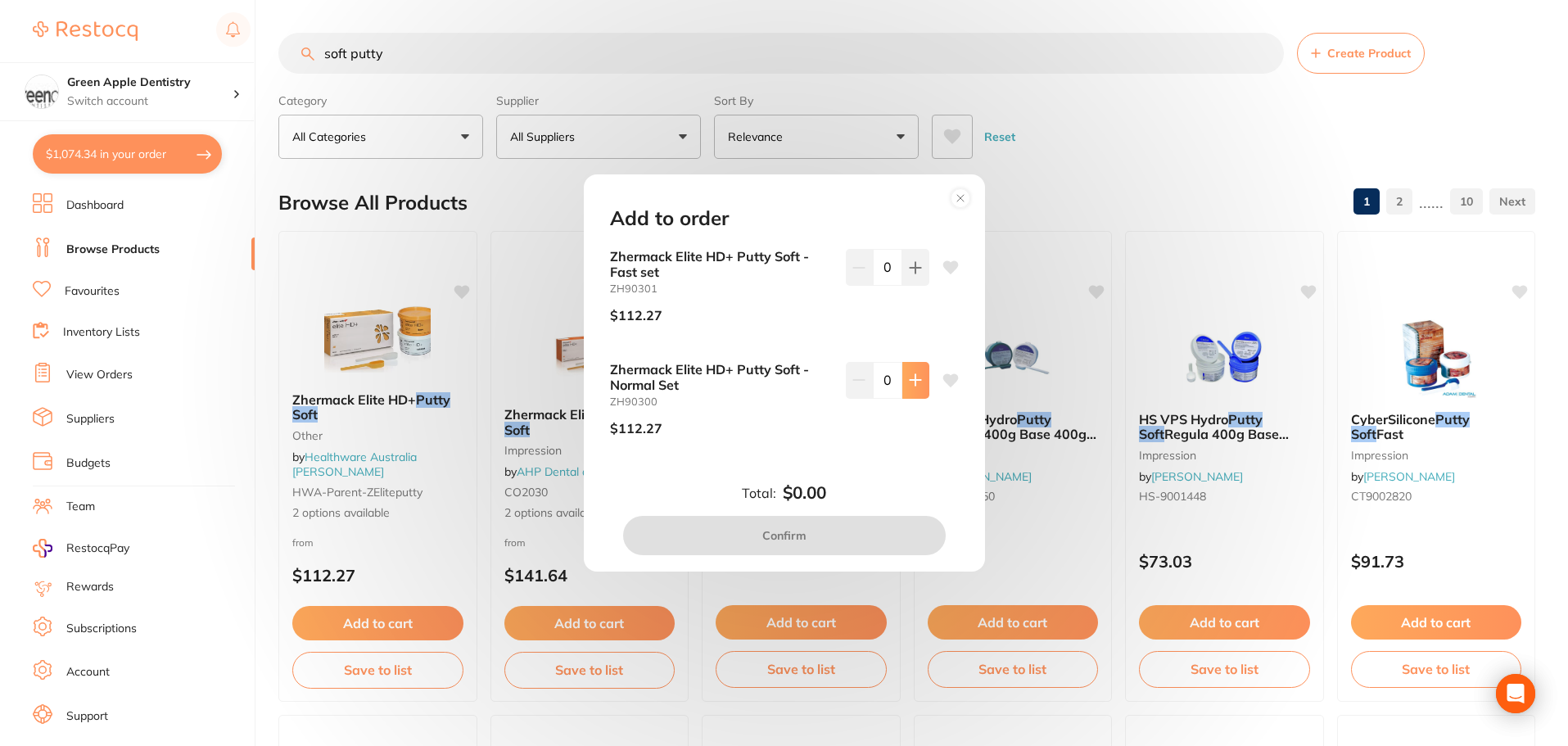
click at [909, 383] on icon at bounding box center [916, 380] width 13 height 13
type input "1"
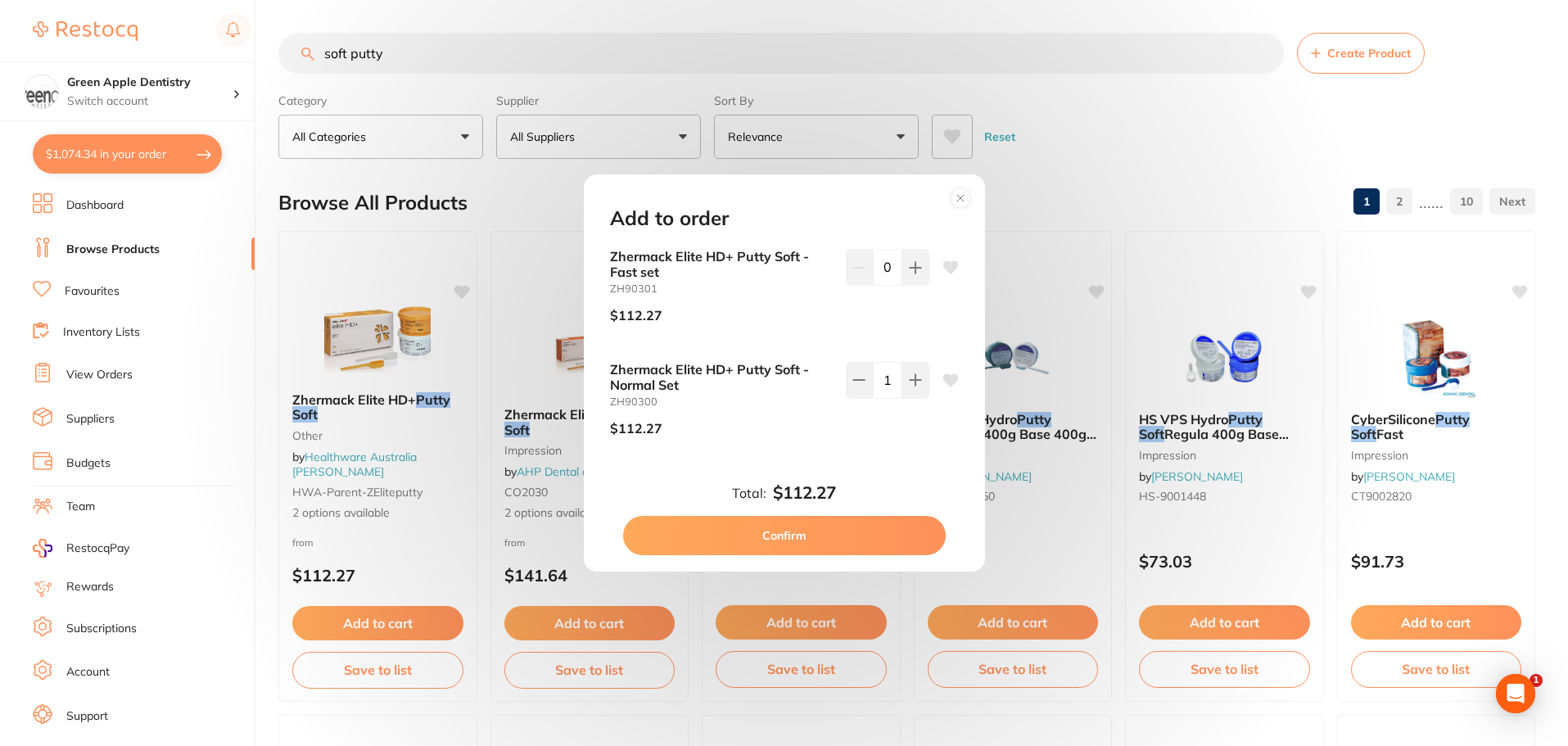
click at [760, 529] on button "Confirm" at bounding box center [784, 535] width 323 height 39
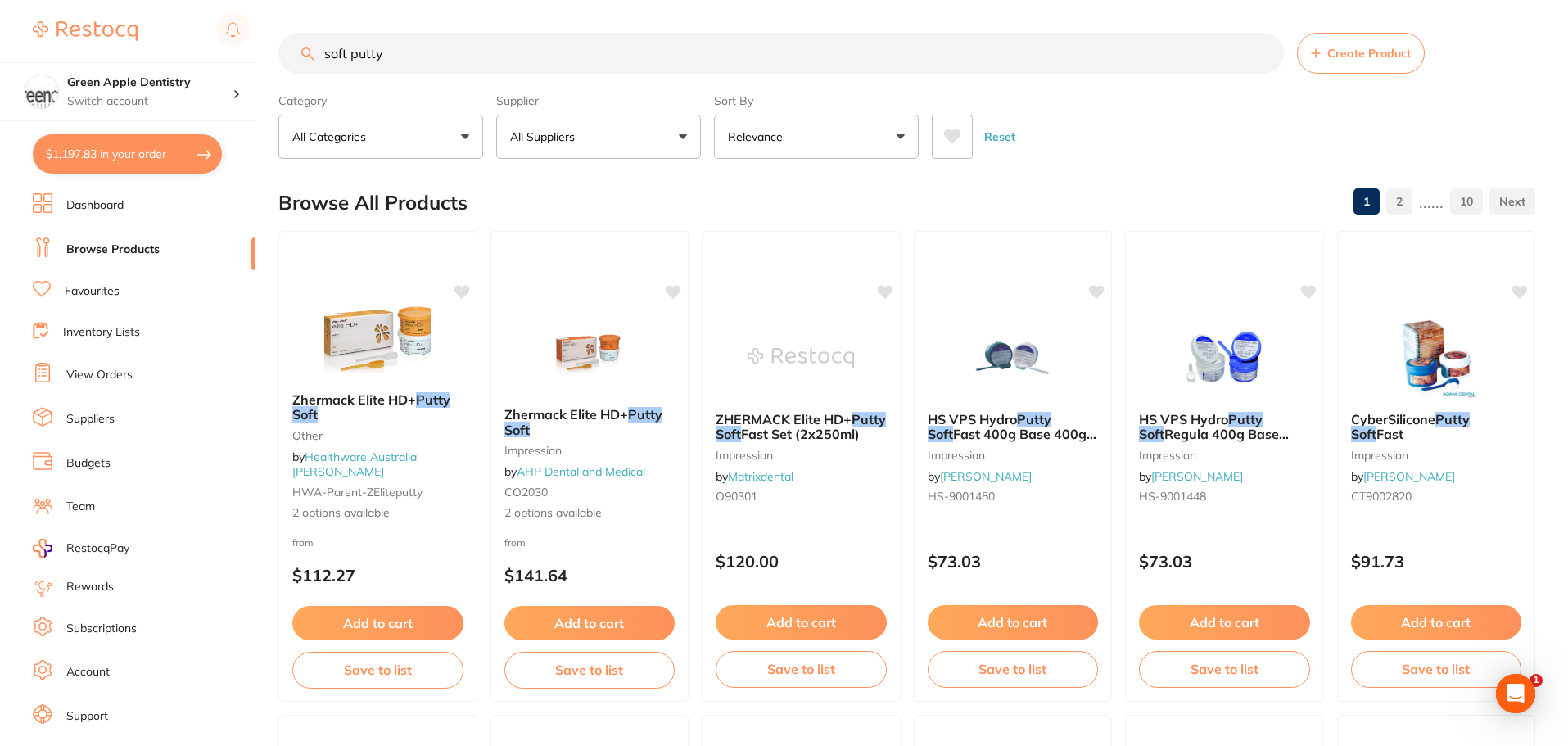
click at [162, 146] on button "$1,197.83 in your order" at bounding box center [127, 153] width 189 height 39
checkbox input "true"
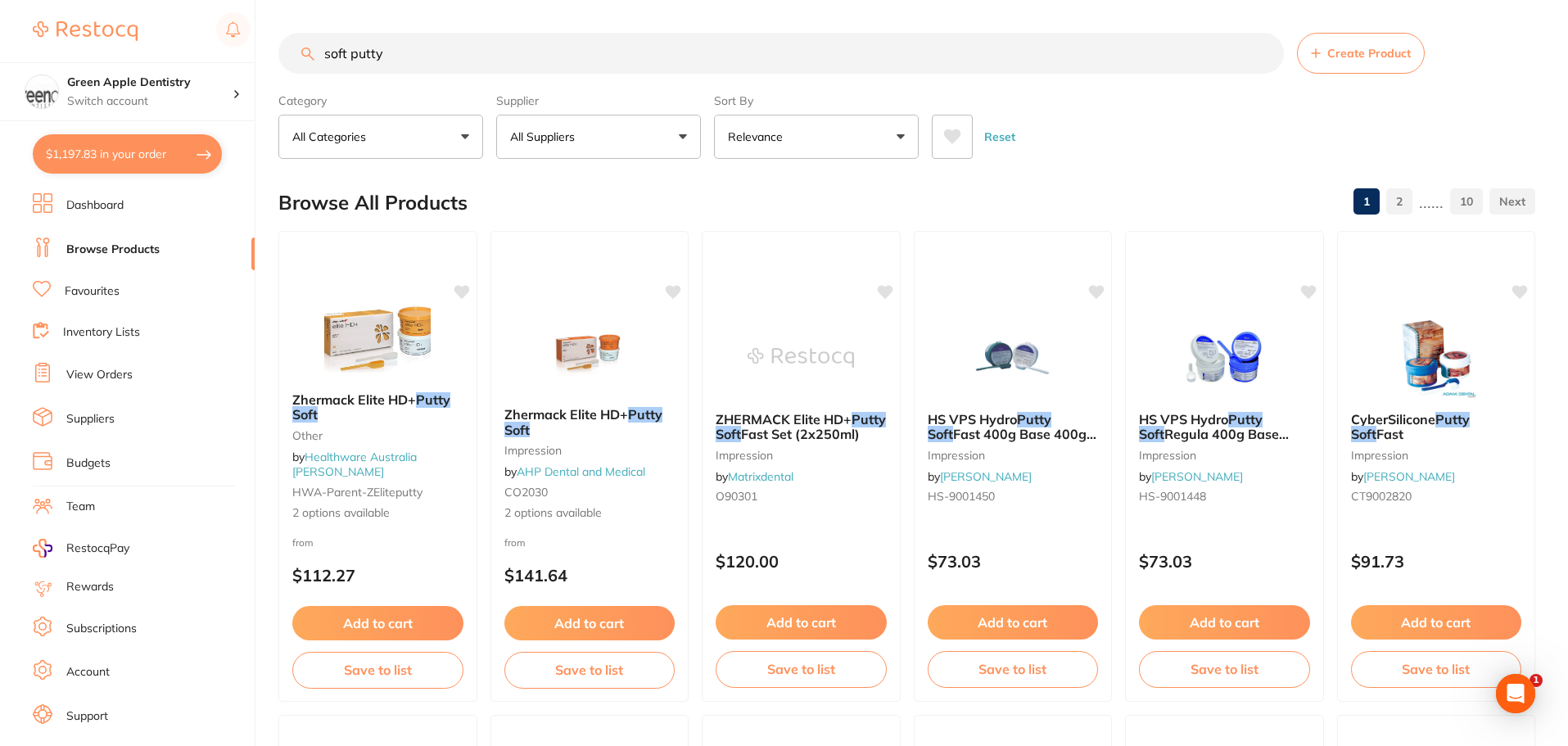
checkbox input "true"
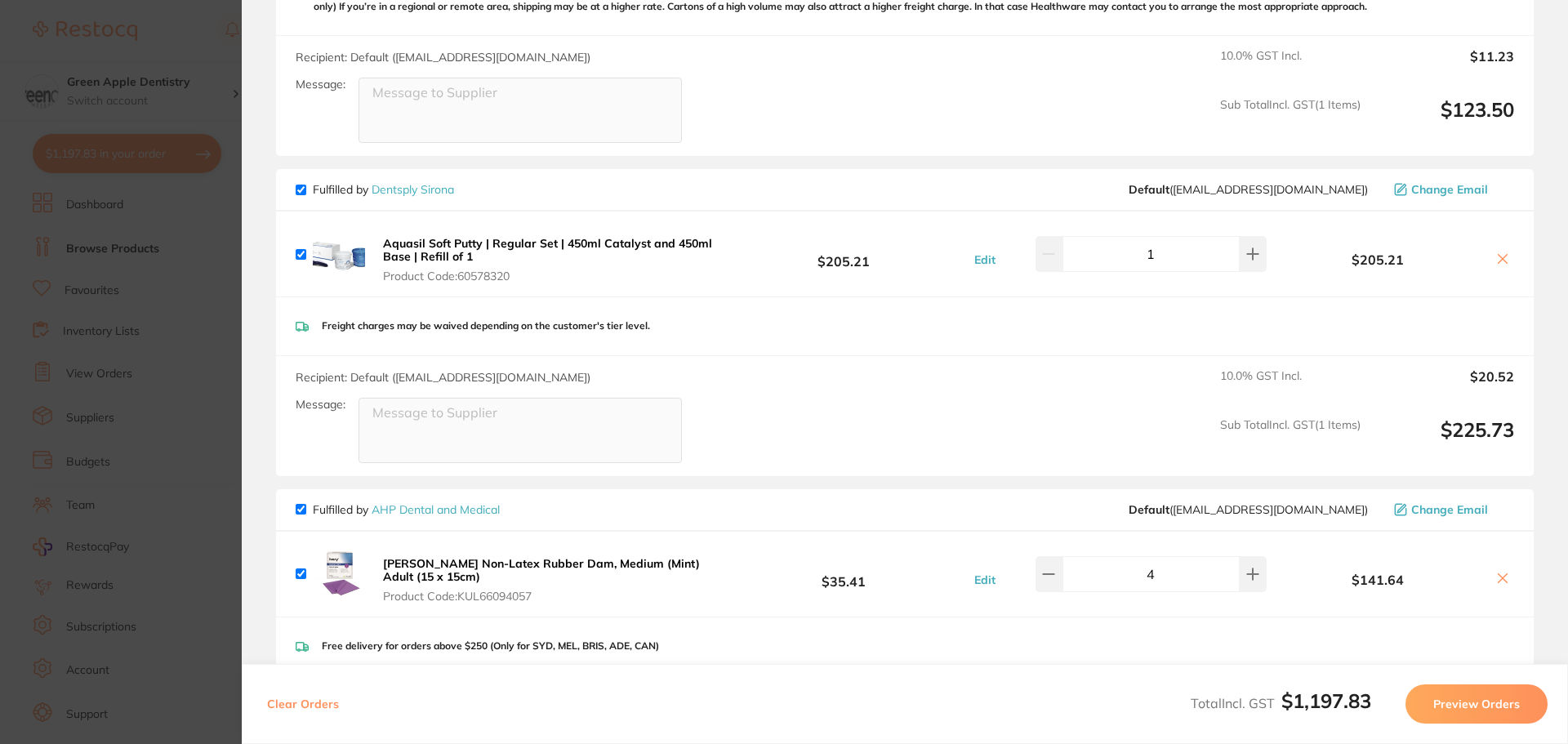
scroll to position [653, 0]
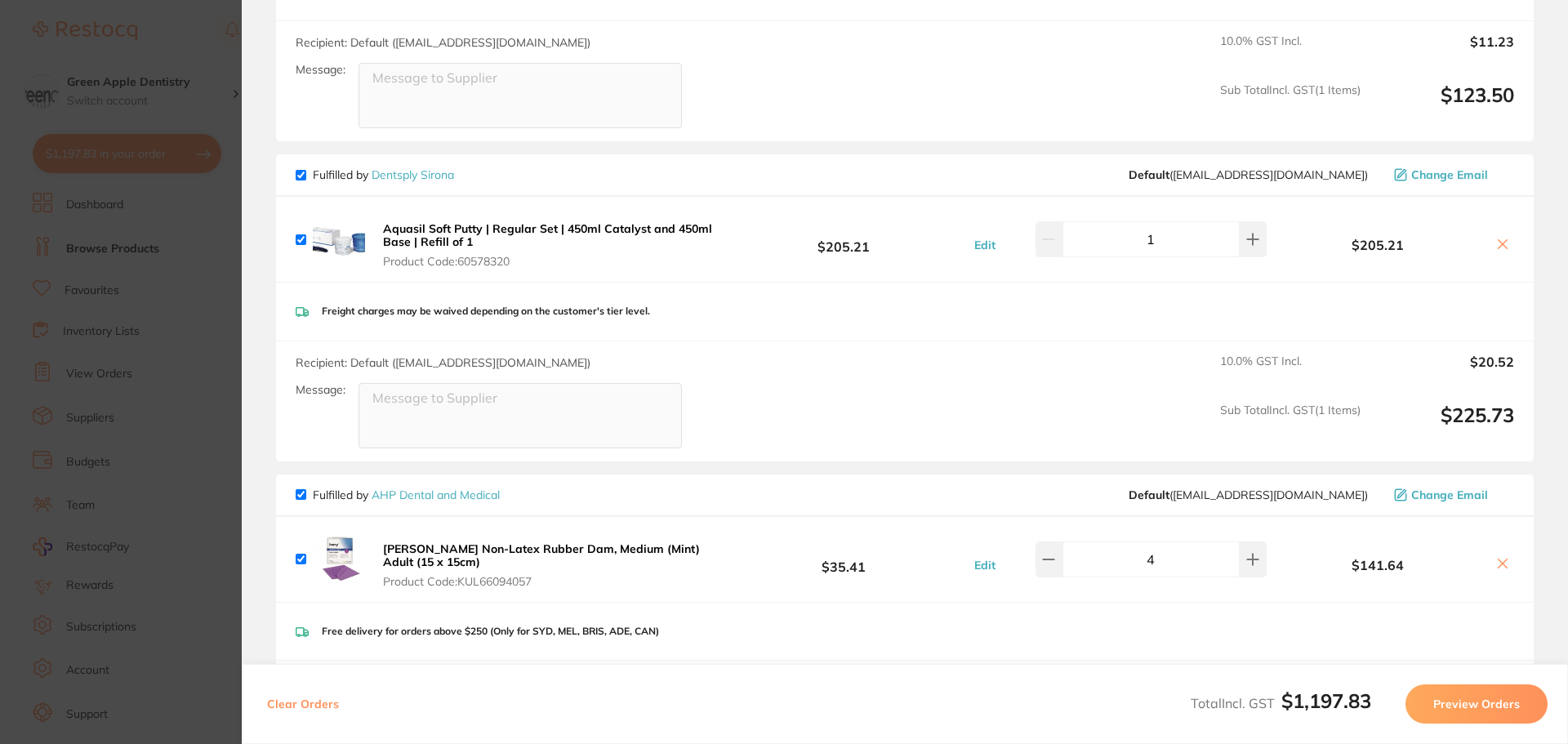
click at [1497, 249] on icon at bounding box center [1502, 244] width 13 height 13
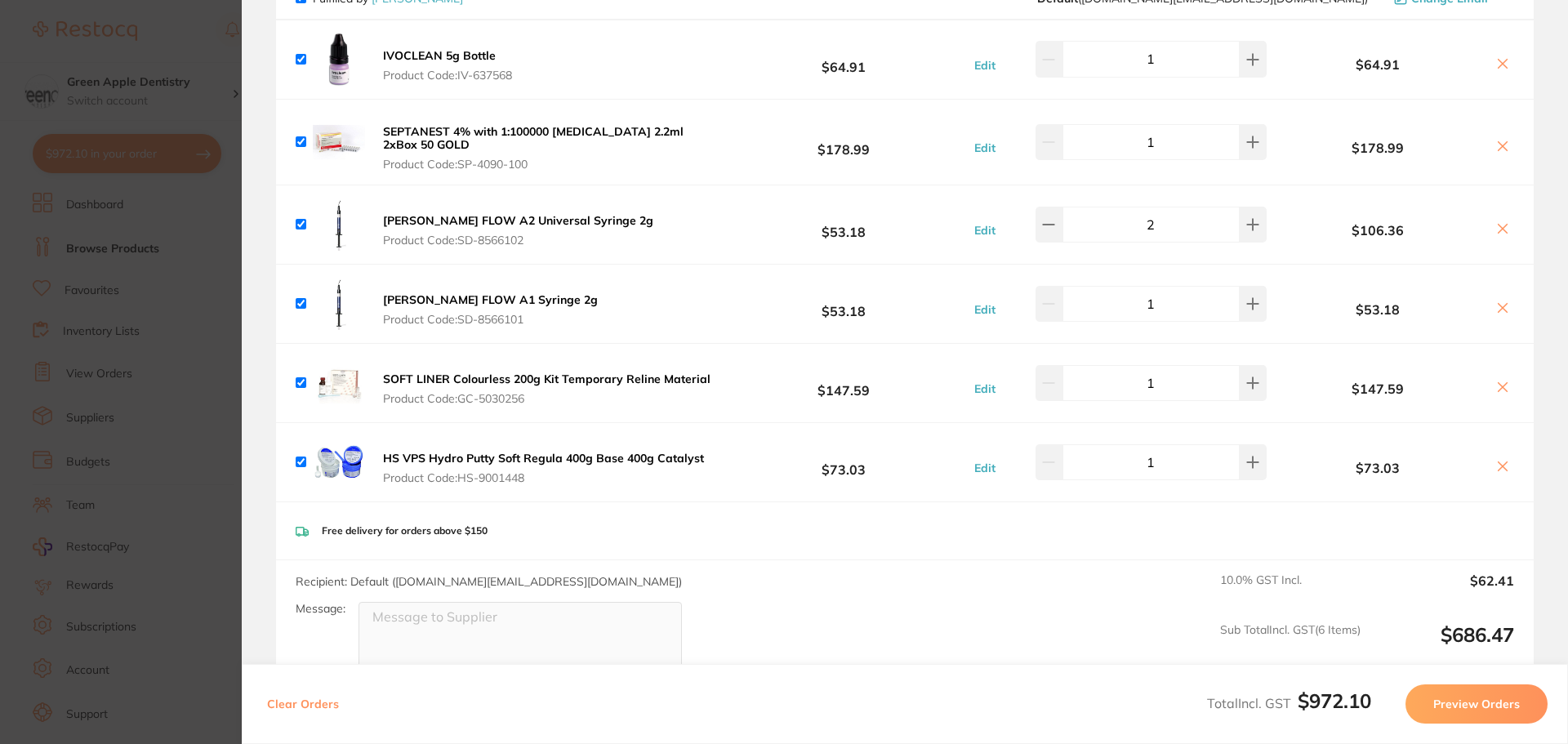
scroll to position [1225, 0]
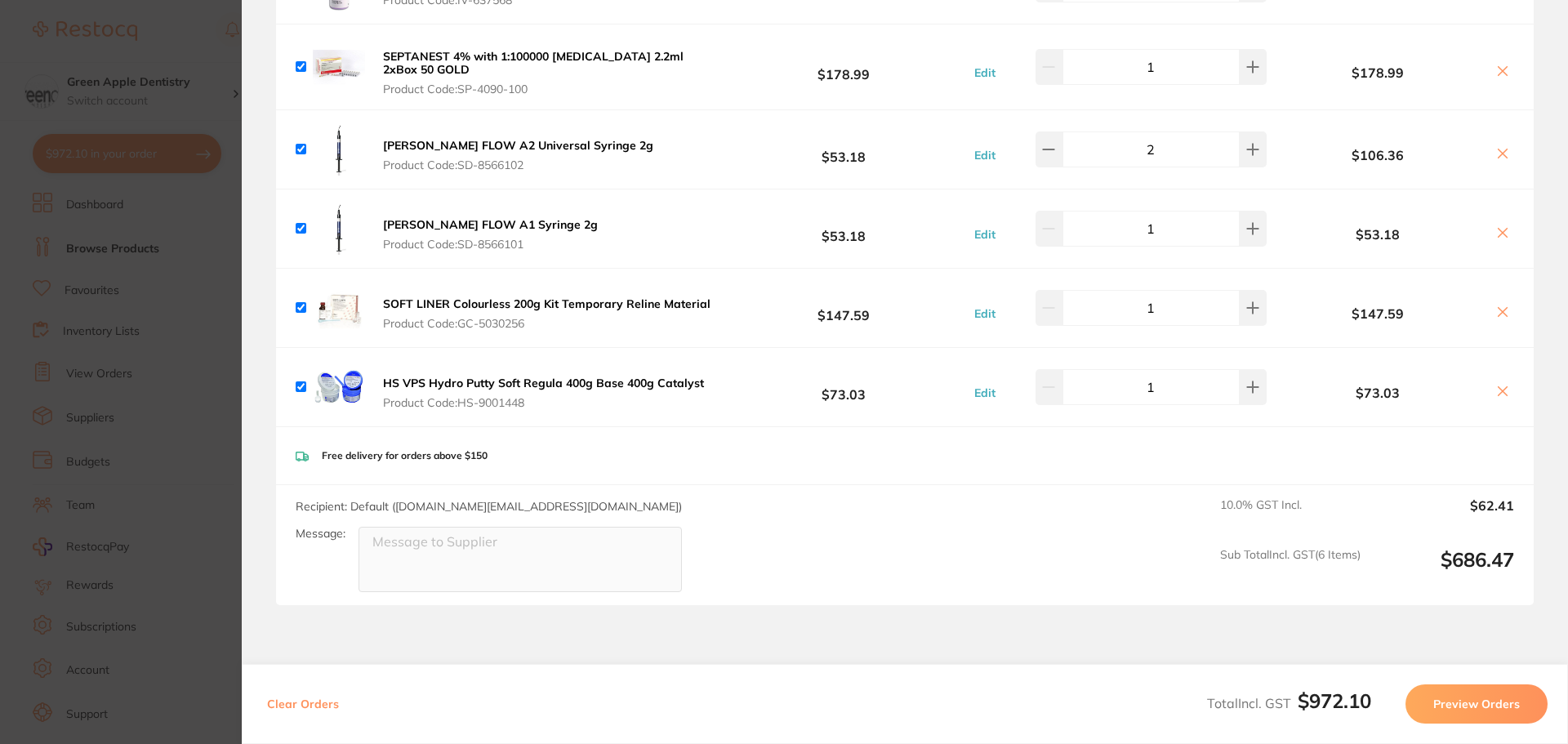
click at [1499, 386] on icon at bounding box center [1502, 391] width 13 height 13
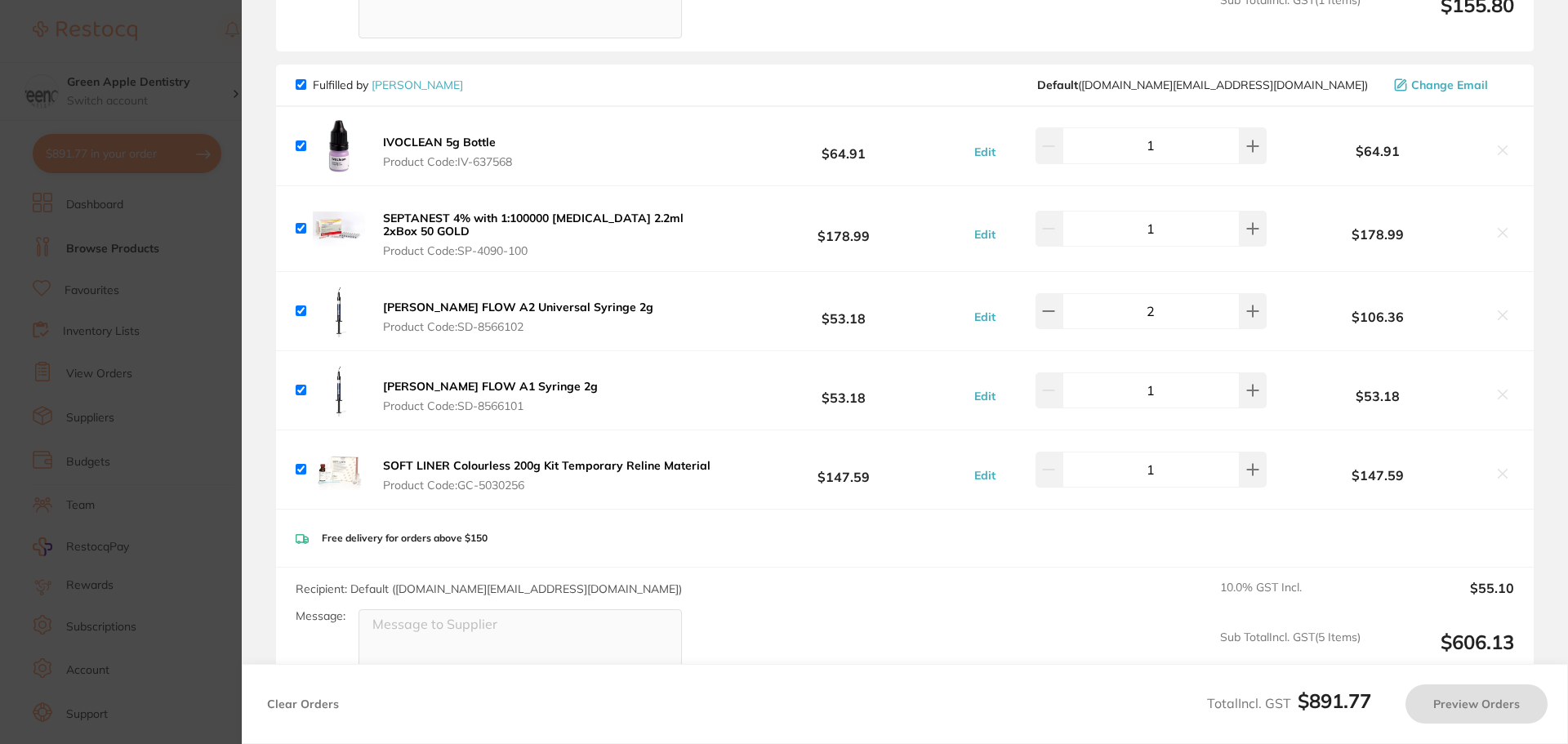
checkbox input "true"
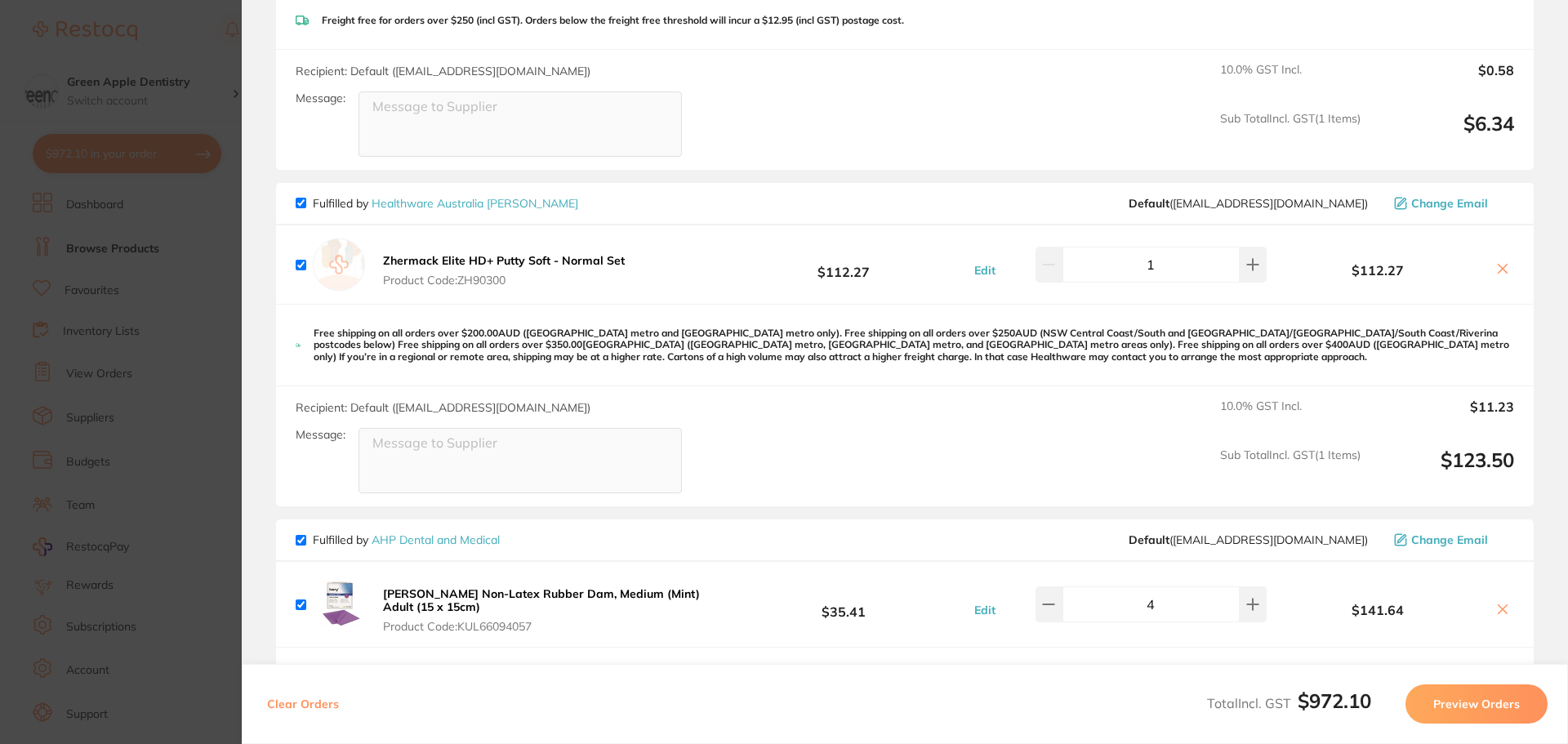
scroll to position [0, 0]
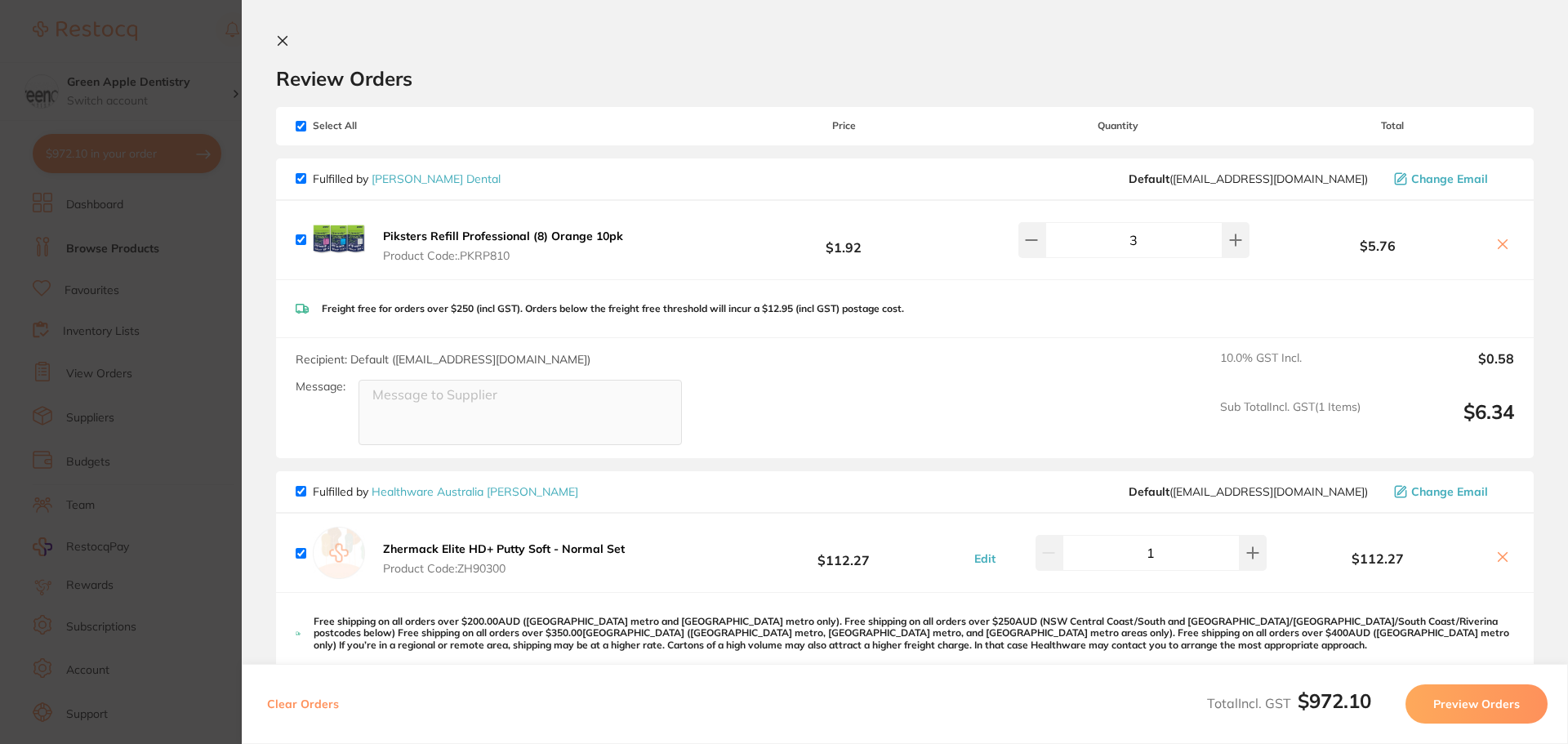
click at [285, 45] on icon at bounding box center [282, 41] width 13 height 13
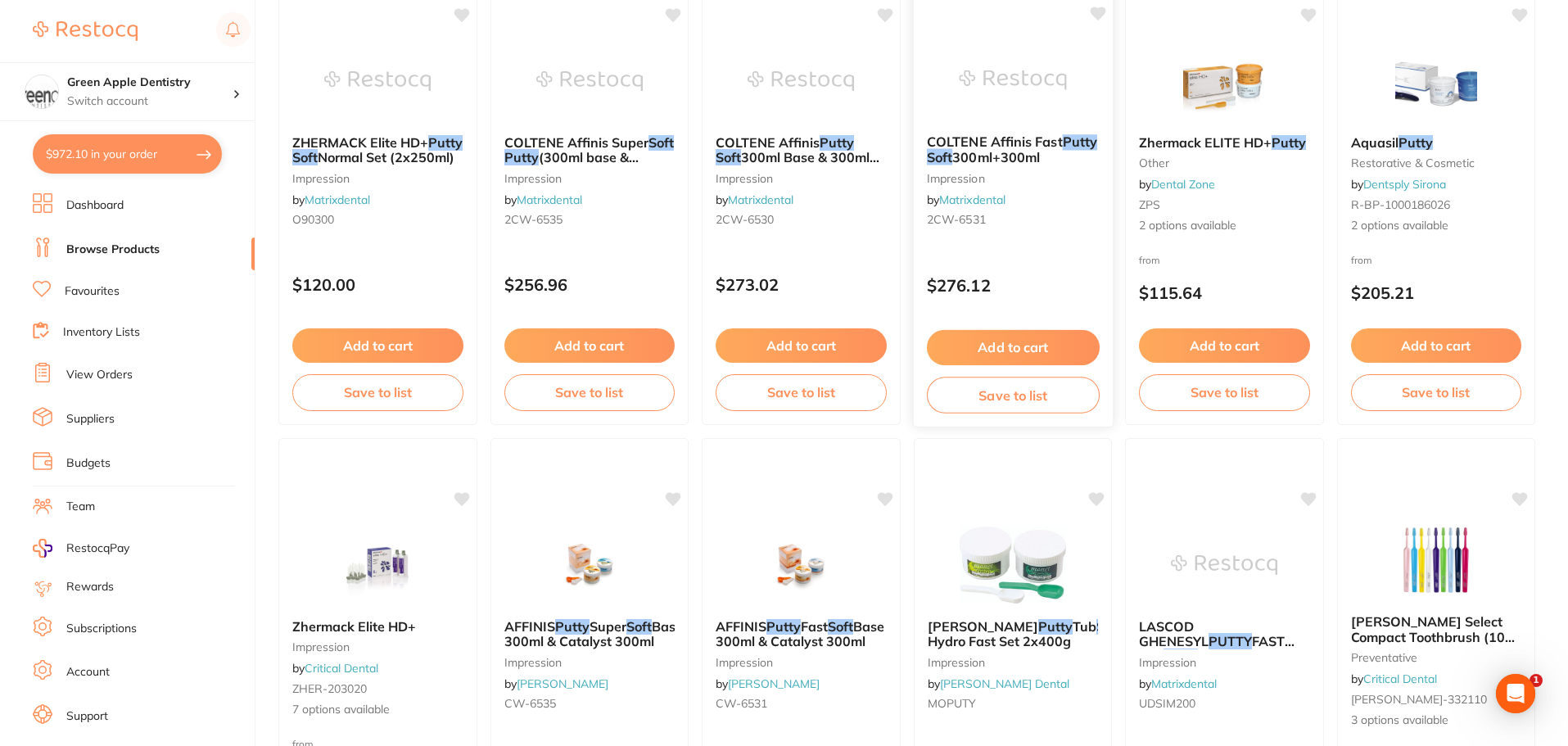
scroll to position [819, 0]
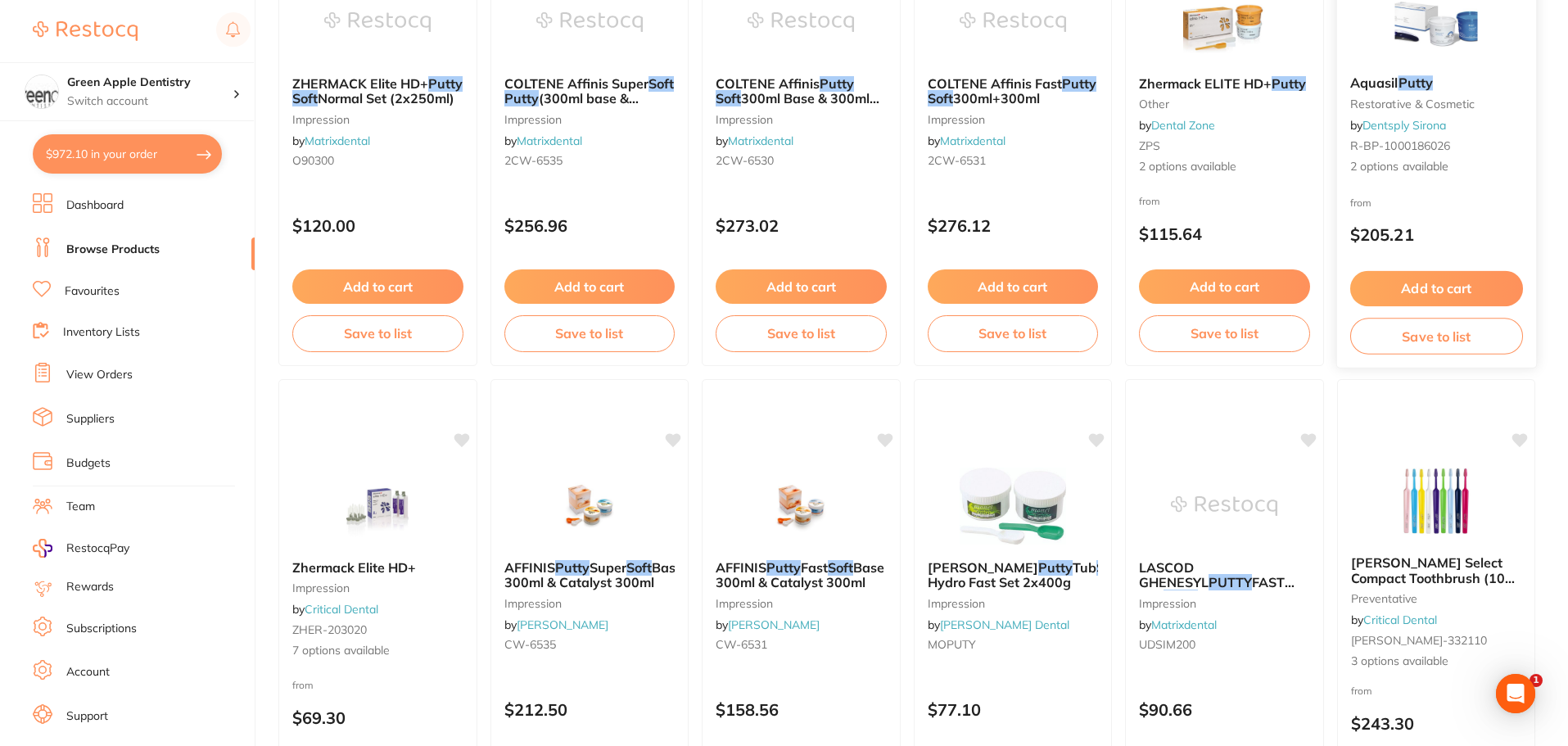
click at [1422, 32] on img at bounding box center [1436, 20] width 107 height 83
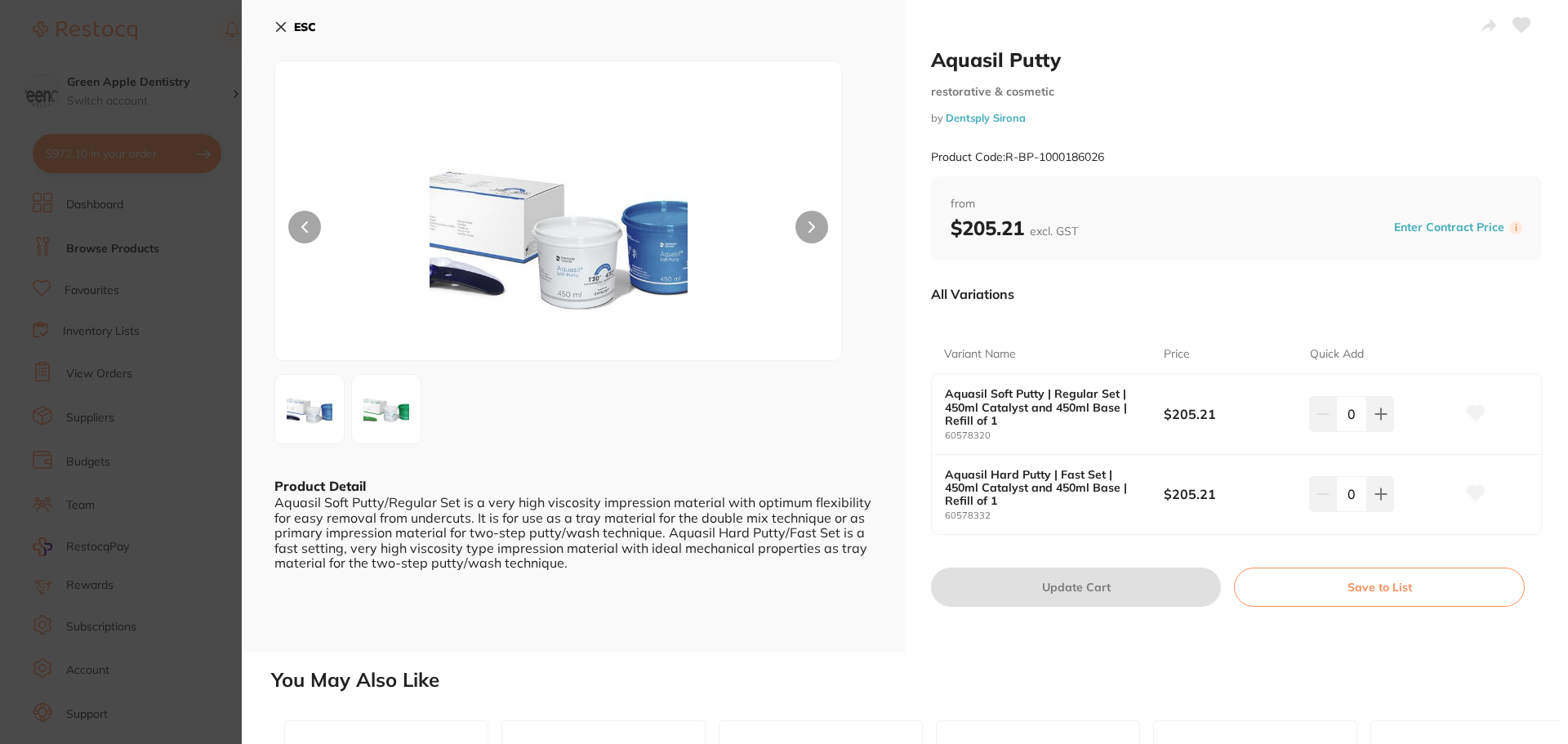
click at [390, 417] on img at bounding box center [386, 408] width 58 height 58
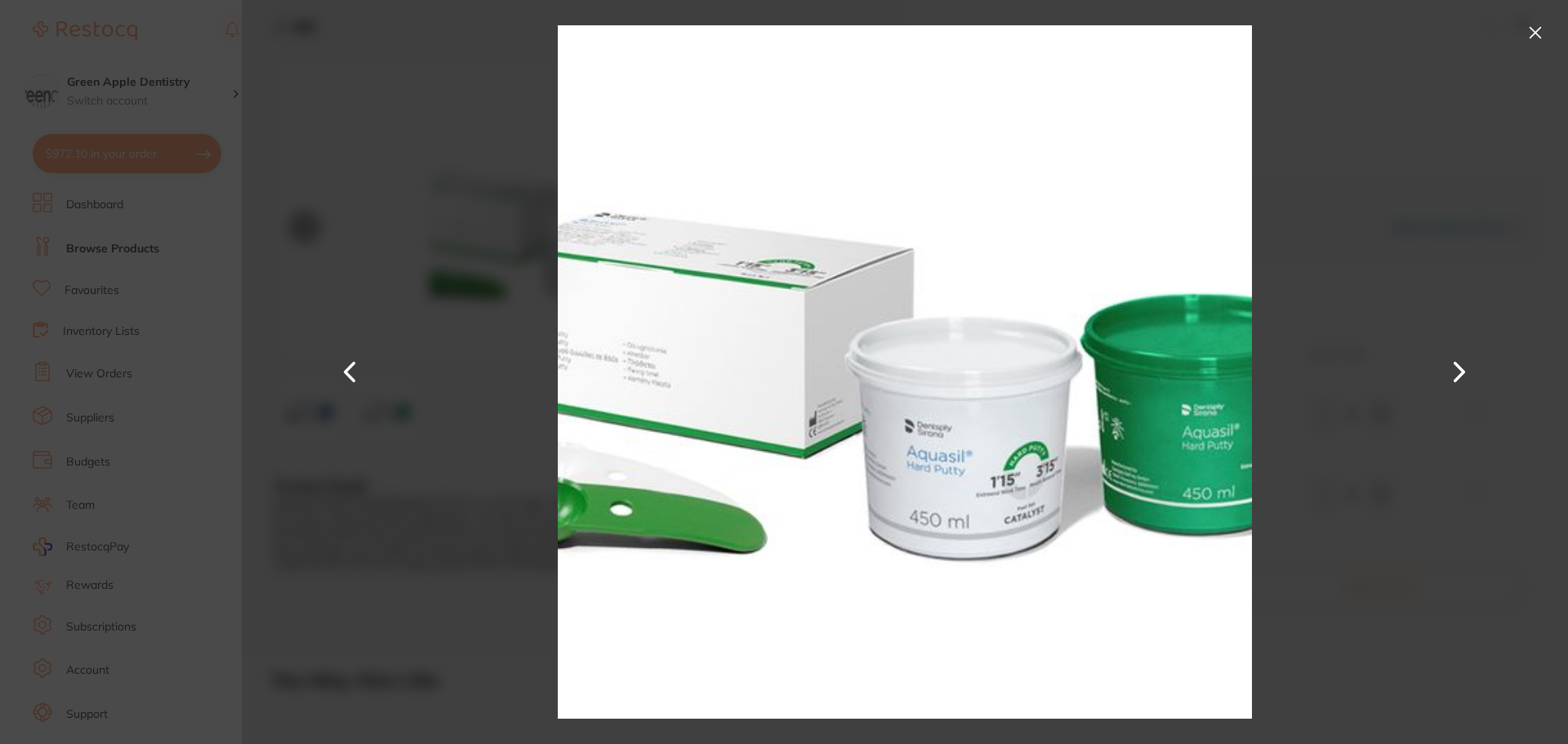
click at [1373, 72] on div at bounding box center [905, 372] width 1326 height 744
click at [1529, 39] on button at bounding box center [1535, 32] width 26 height 26
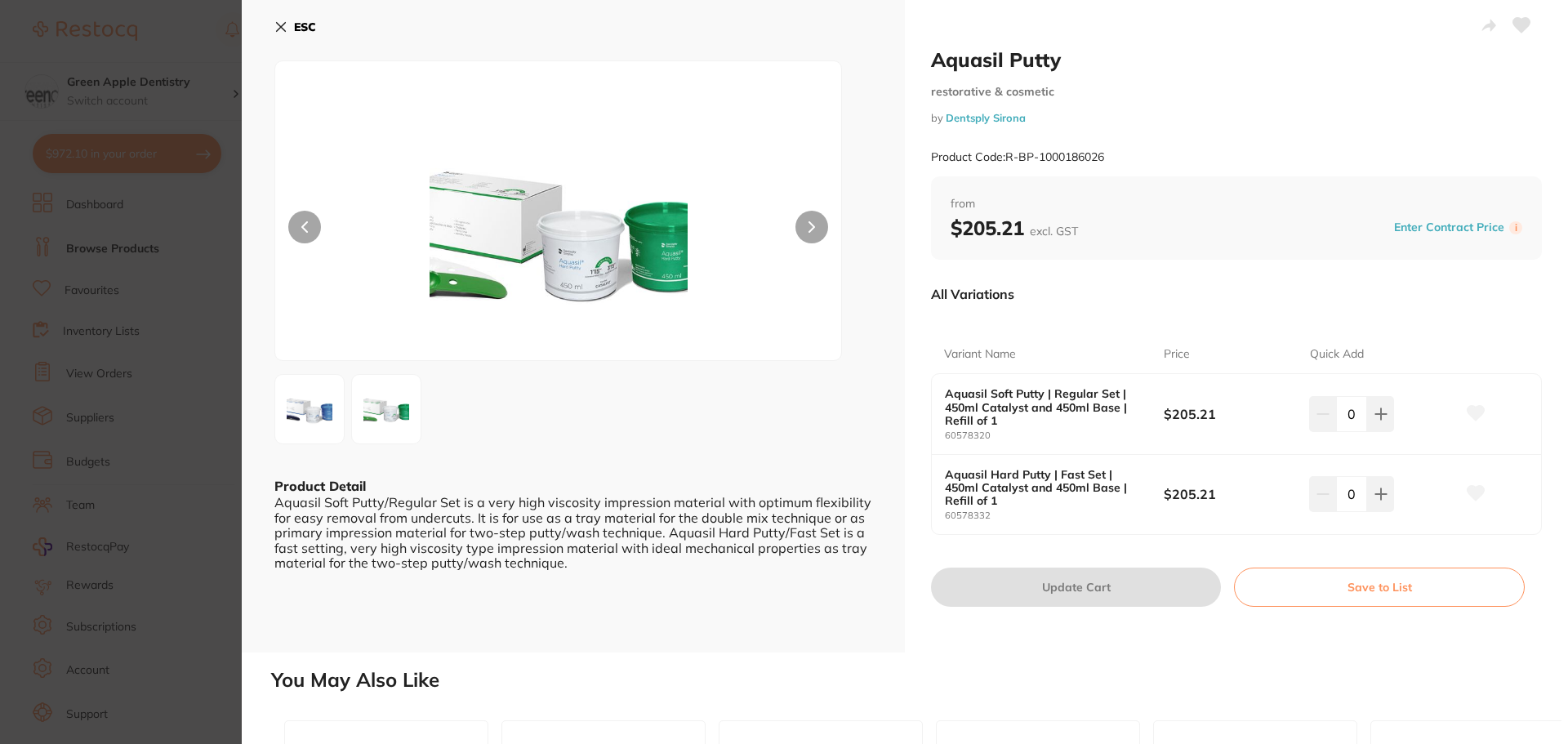
click at [311, 32] on b "ESC" at bounding box center [305, 27] width 22 height 15
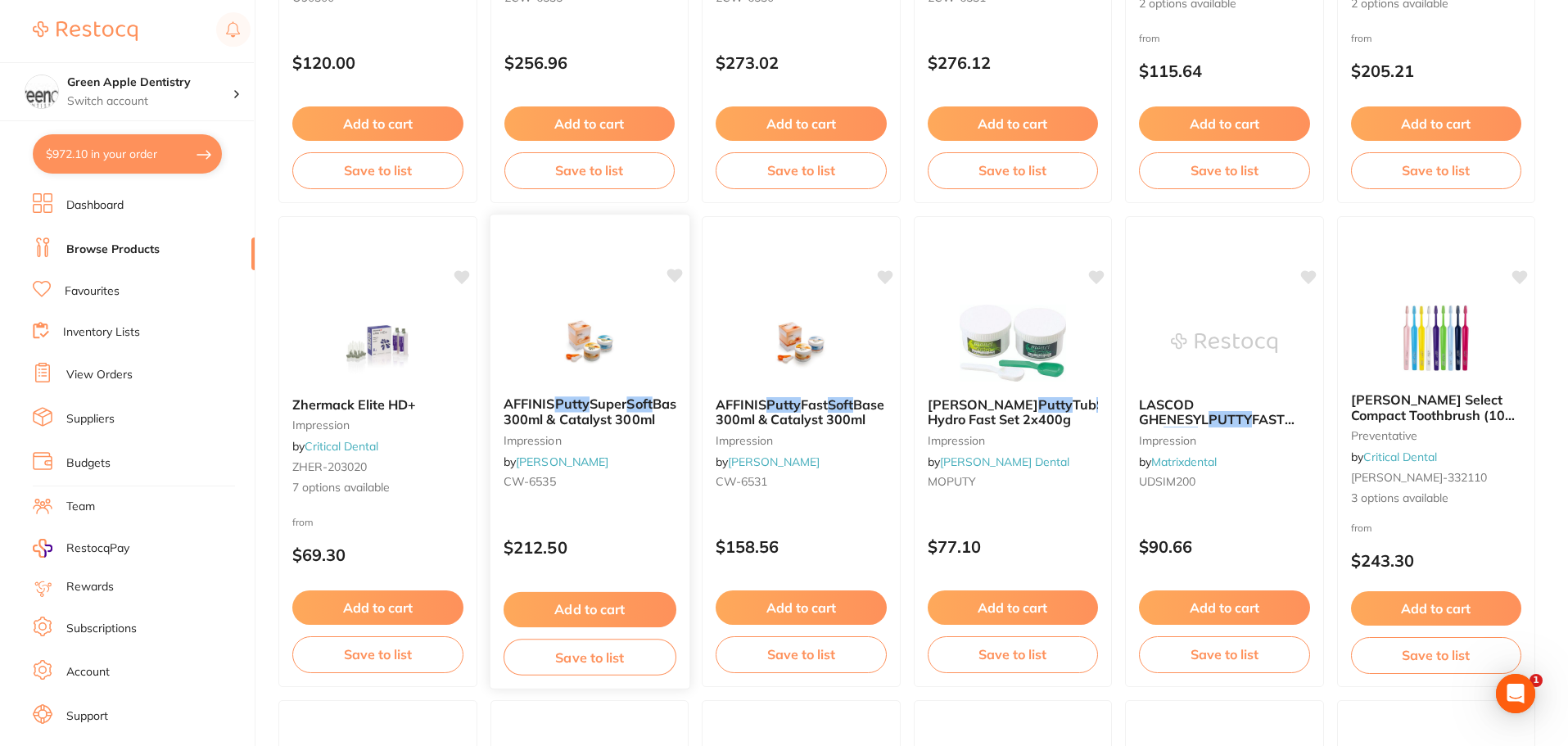
scroll to position [983, 0]
click at [87, 206] on link "Dashboard" at bounding box center [95, 206] width 58 height 17
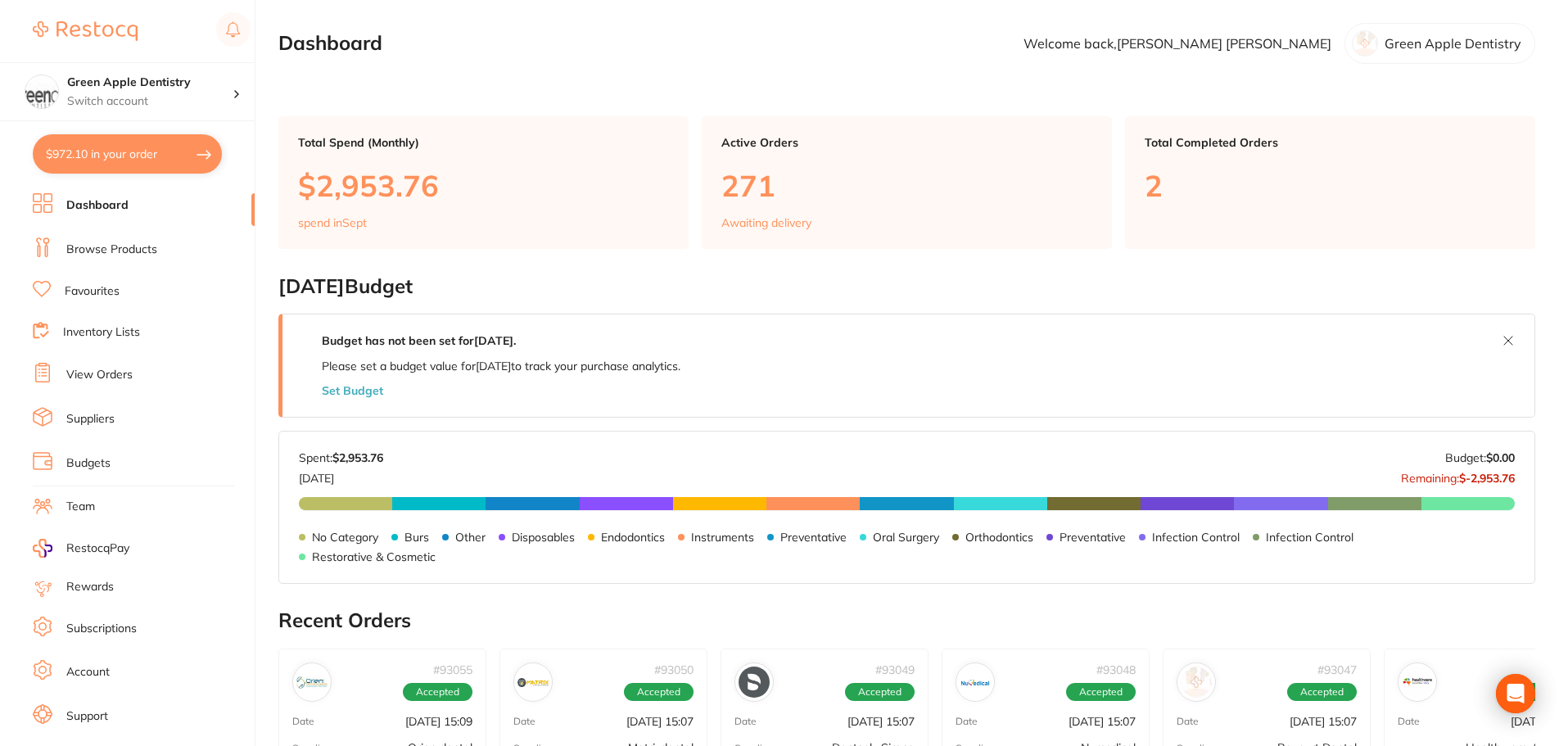
click at [112, 249] on link "Browse Products" at bounding box center [112, 250] width 91 height 17
